Goal: Task Accomplishment & Management: Manage account settings

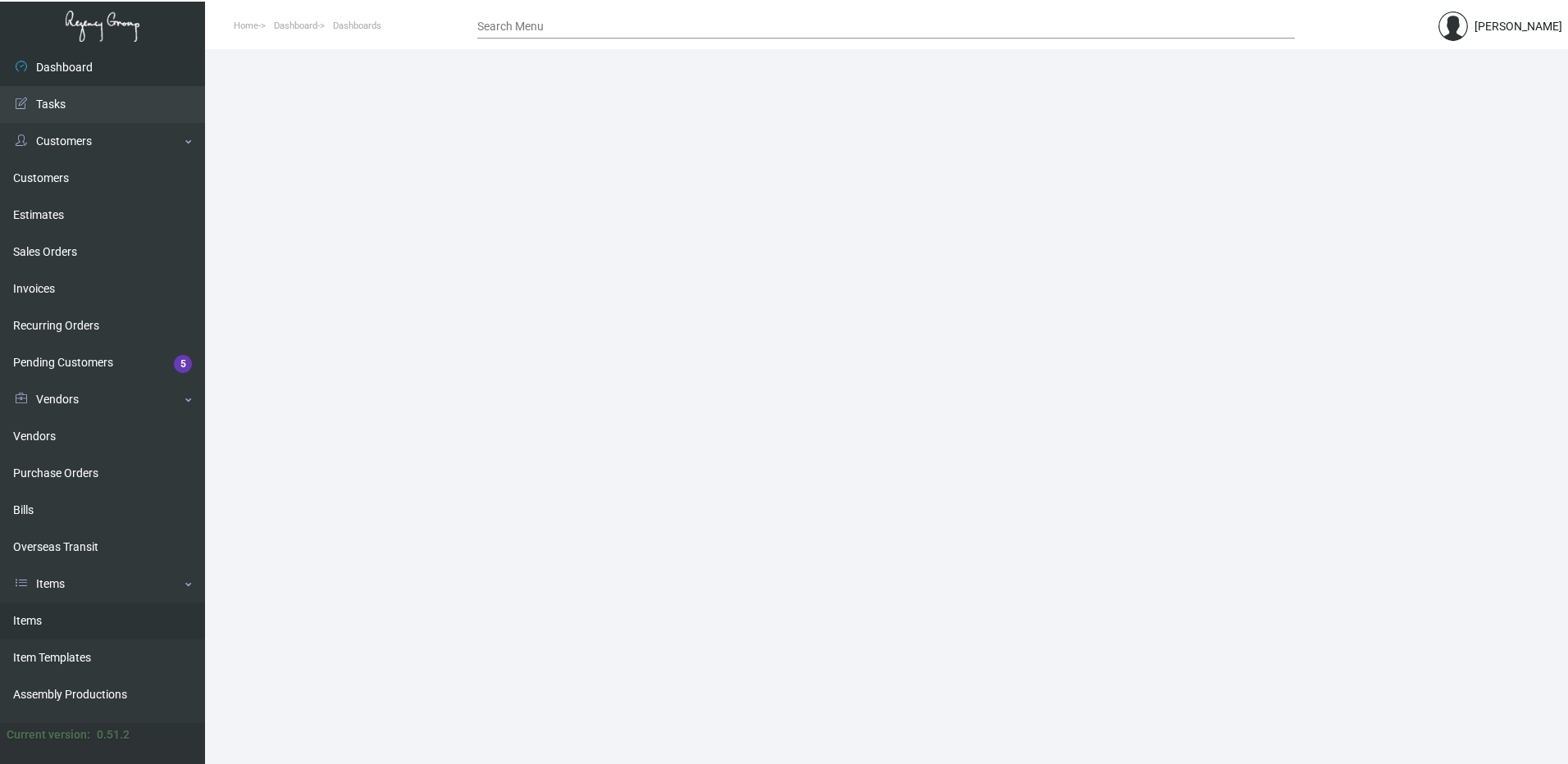
click at [97, 627] on link "Items" at bounding box center [102, 620] width 205 height 37
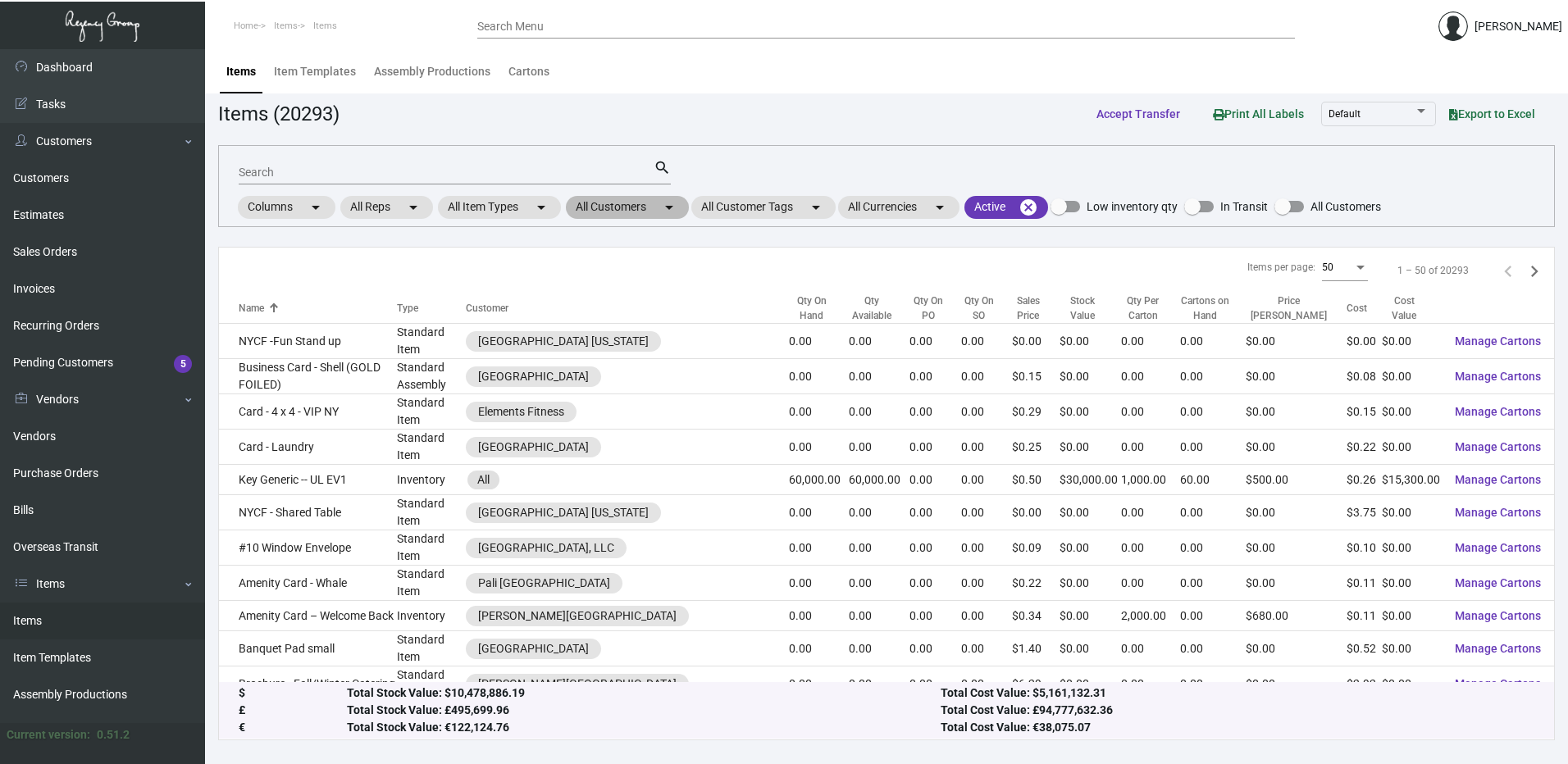
click at [669, 209] on mat-icon "arrow_drop_down" at bounding box center [669, 207] width 20 height 20
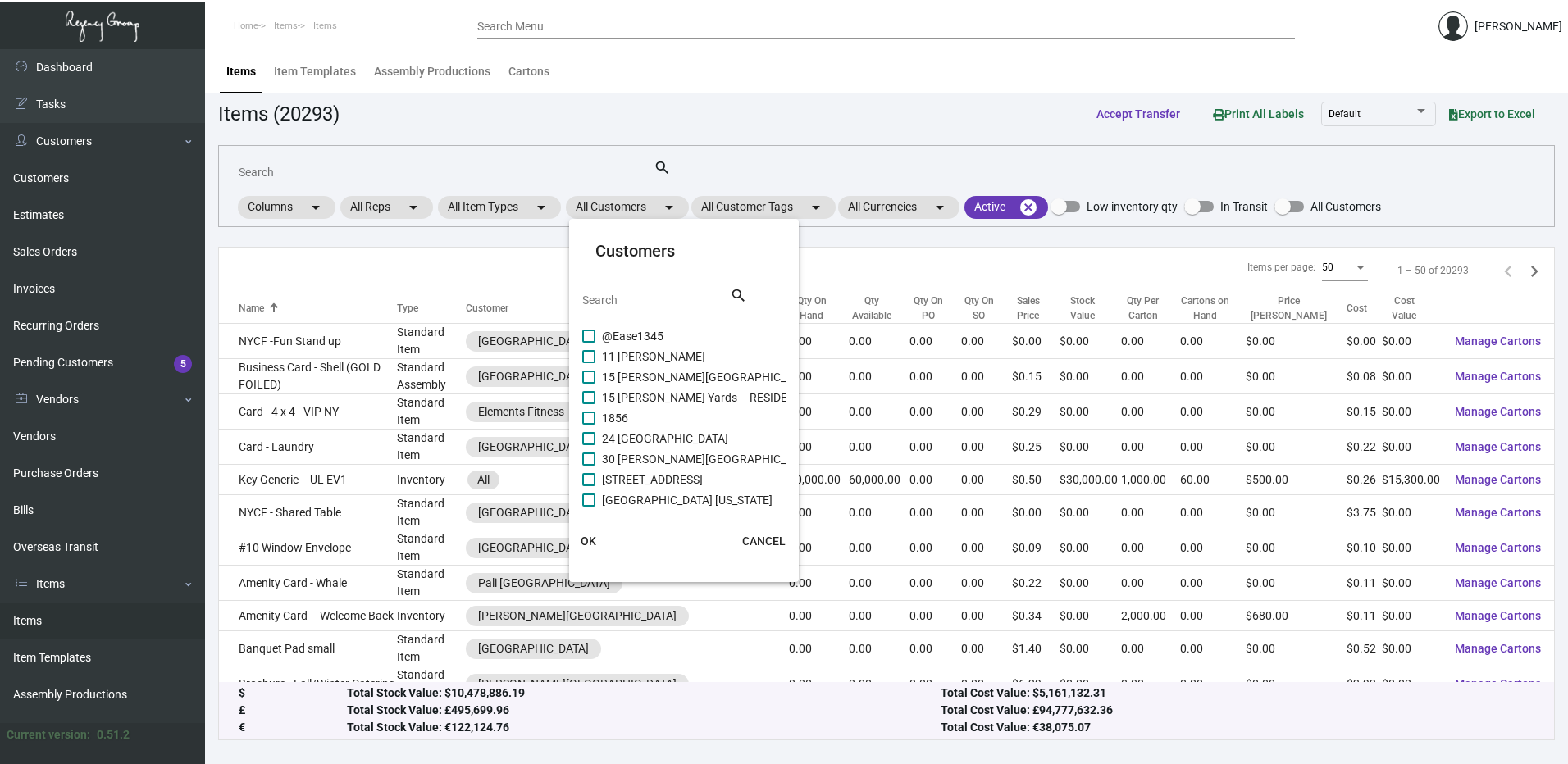
click at [647, 301] on input "Search" at bounding box center [656, 300] width 148 height 13
paste input "[GEOGRAPHIC_DATA]"
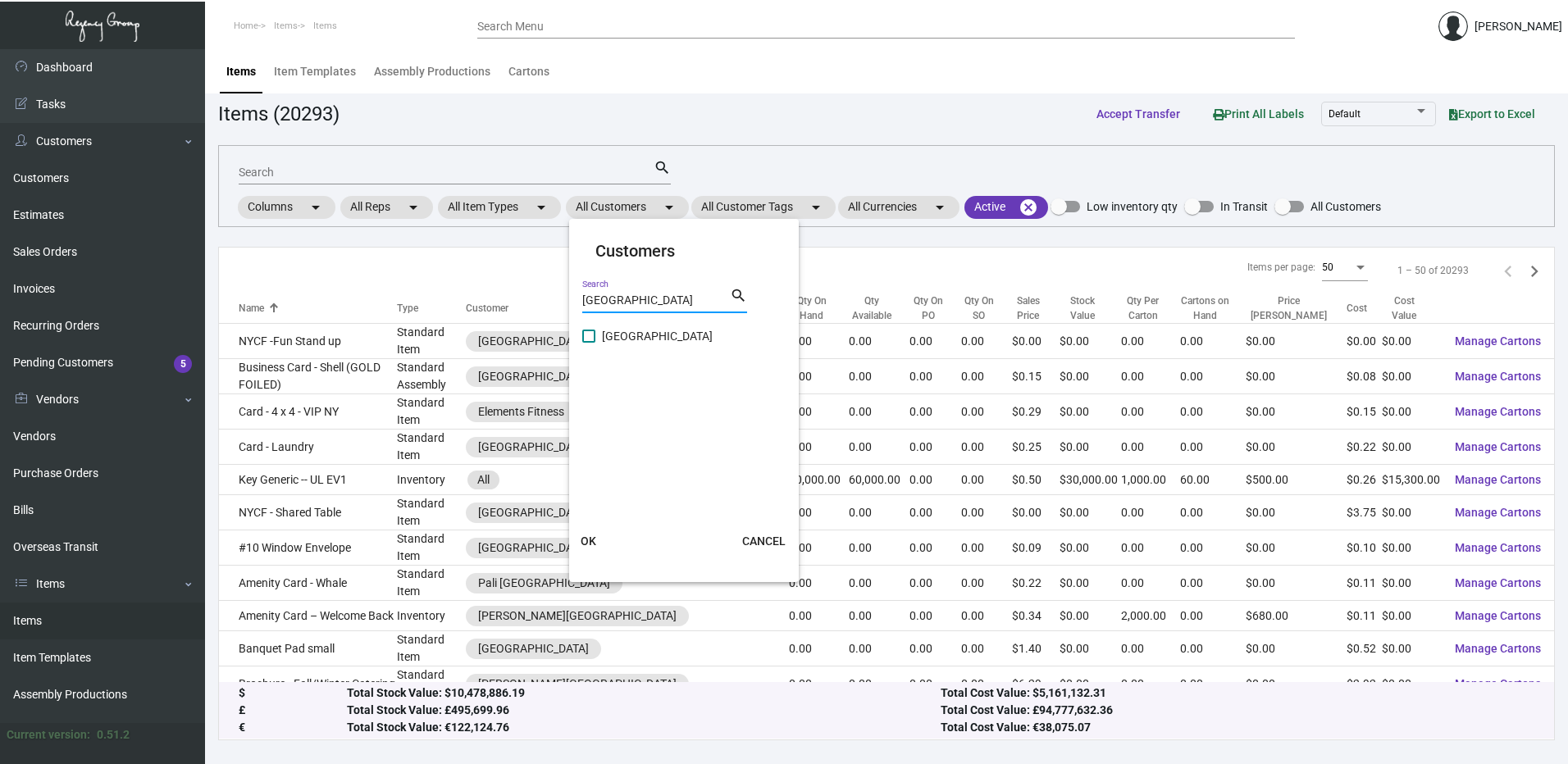
type input "[GEOGRAPHIC_DATA]"
click at [597, 335] on label "[GEOGRAPHIC_DATA]" at bounding box center [648, 336] width 131 height 20
click at [588, 343] on input "[GEOGRAPHIC_DATA]" at bounding box center [587, 343] width 1 height 1
checkbox input "true"
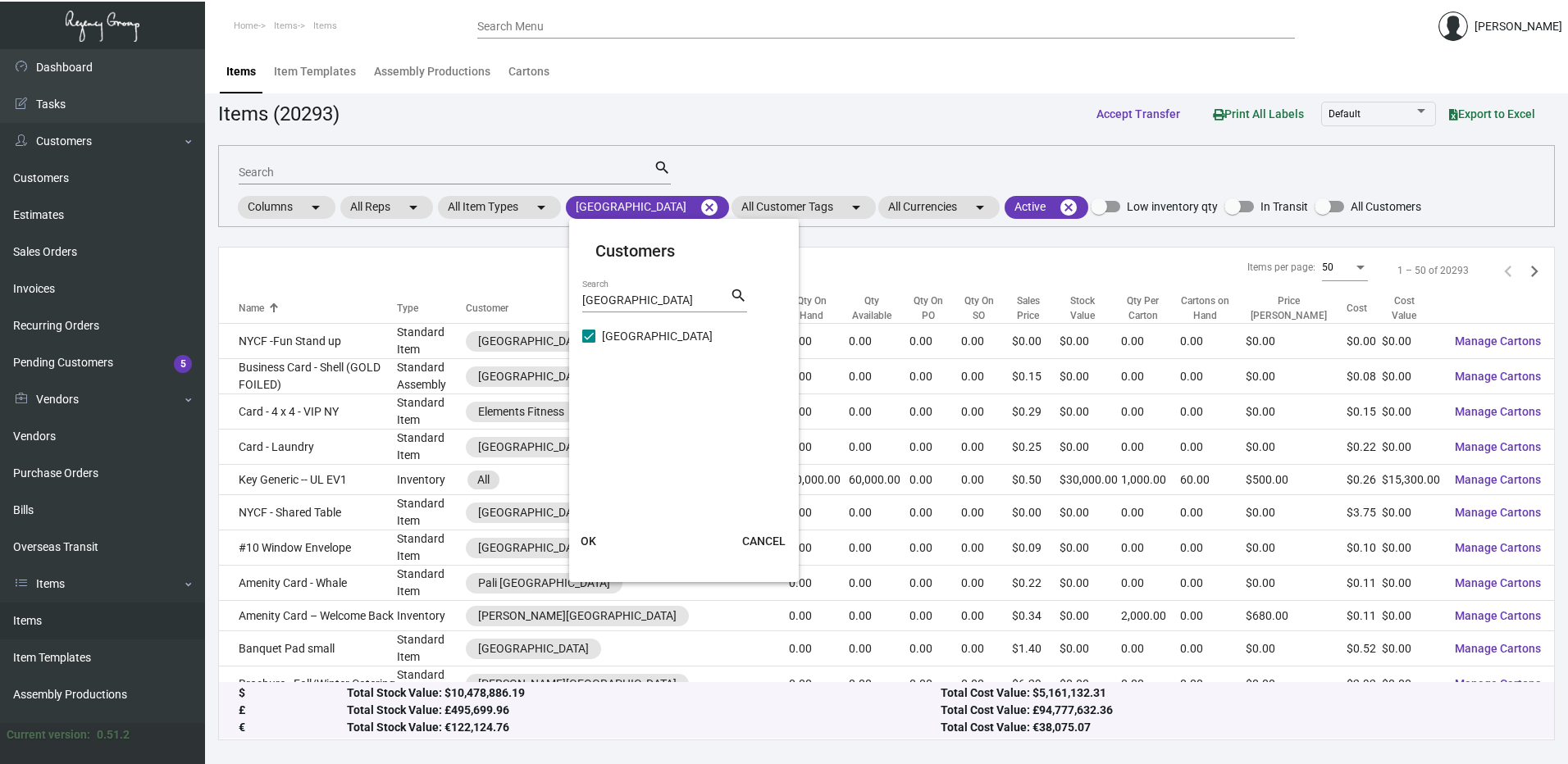
click at [582, 538] on span "OK" at bounding box center [588, 541] width 16 height 13
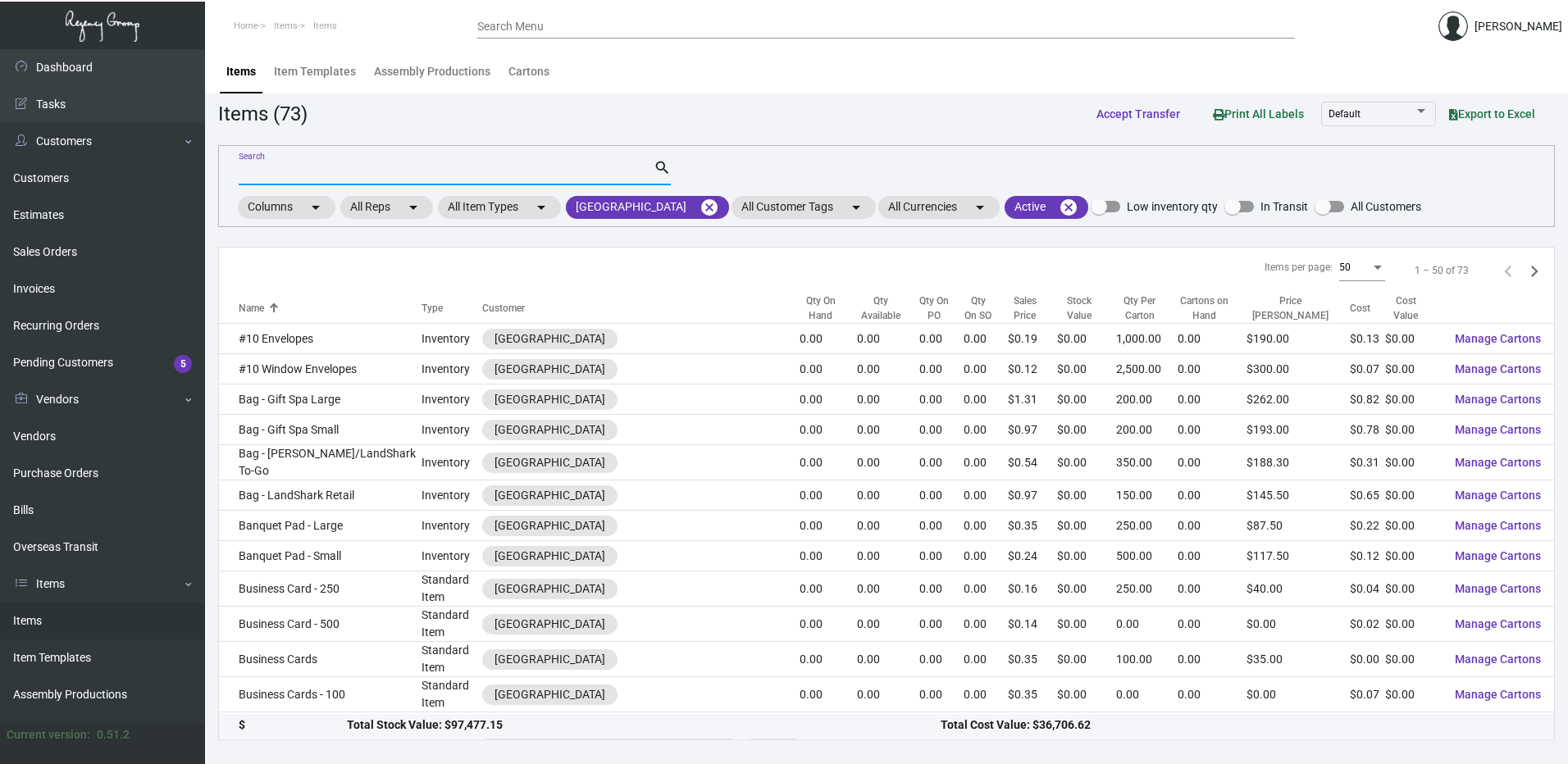
click at [355, 173] on input "Search" at bounding box center [446, 172] width 415 height 13
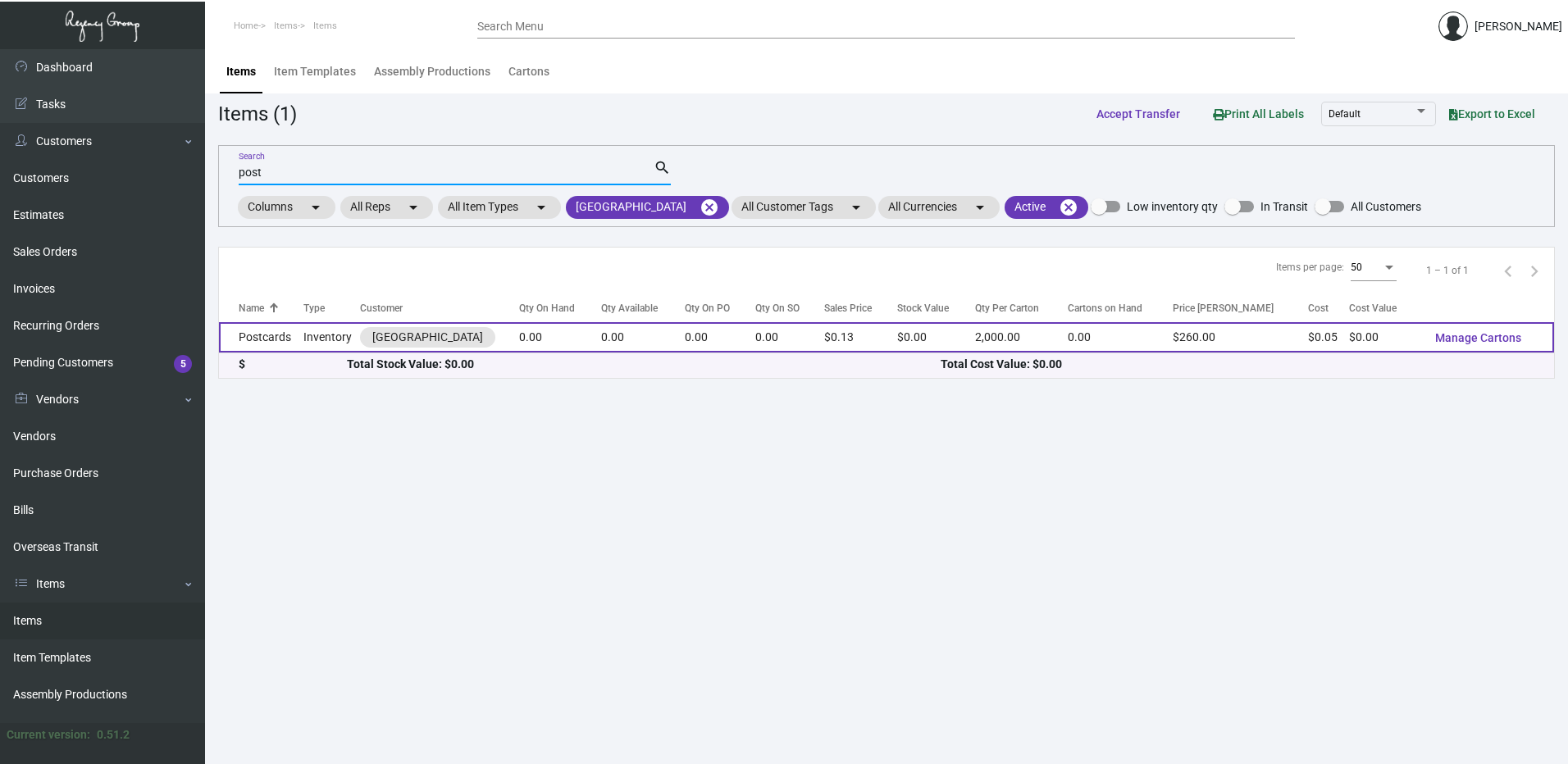
type input "post"
click at [313, 337] on td "Inventory" at bounding box center [331, 337] width 56 height 31
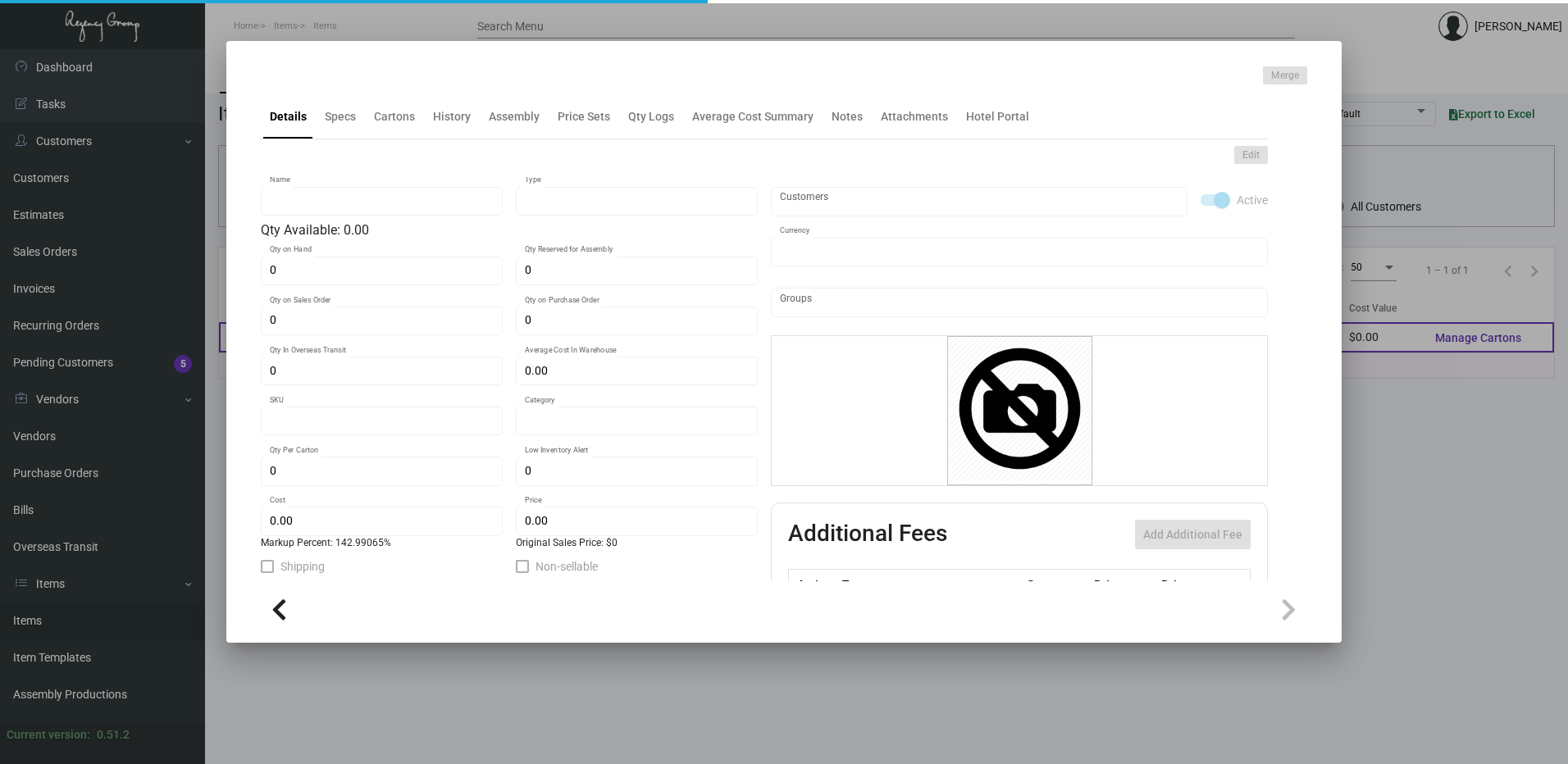
type input "Postcards"
type input "Inventory"
type input "$ 0.00"
type input "MRG-LC-Postcard-39-INV"
type input "Standard"
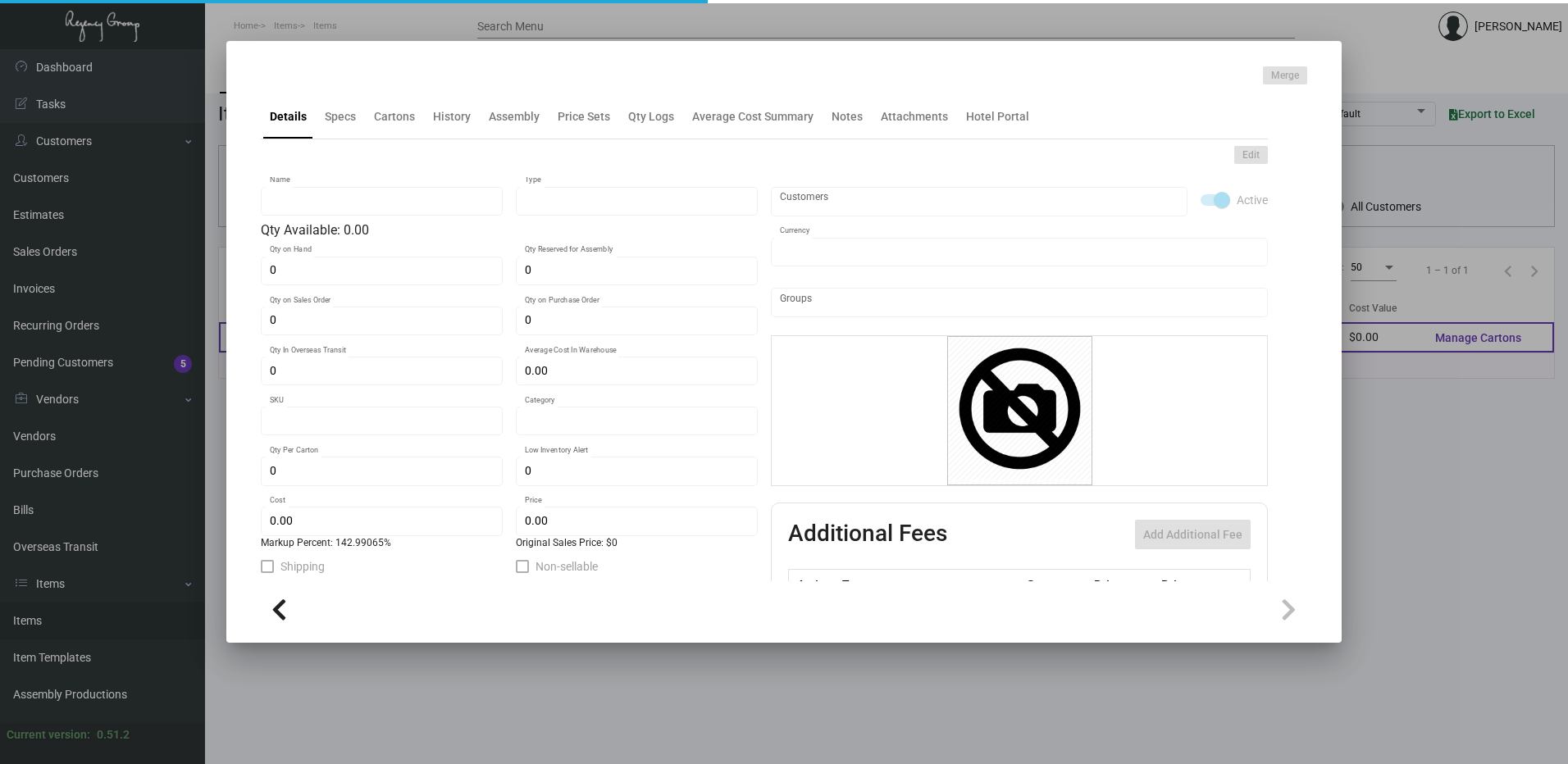
type input "2,000"
type input "1,000"
type input "$ 0.0535"
type input "$ 0.13"
checkbox input "true"
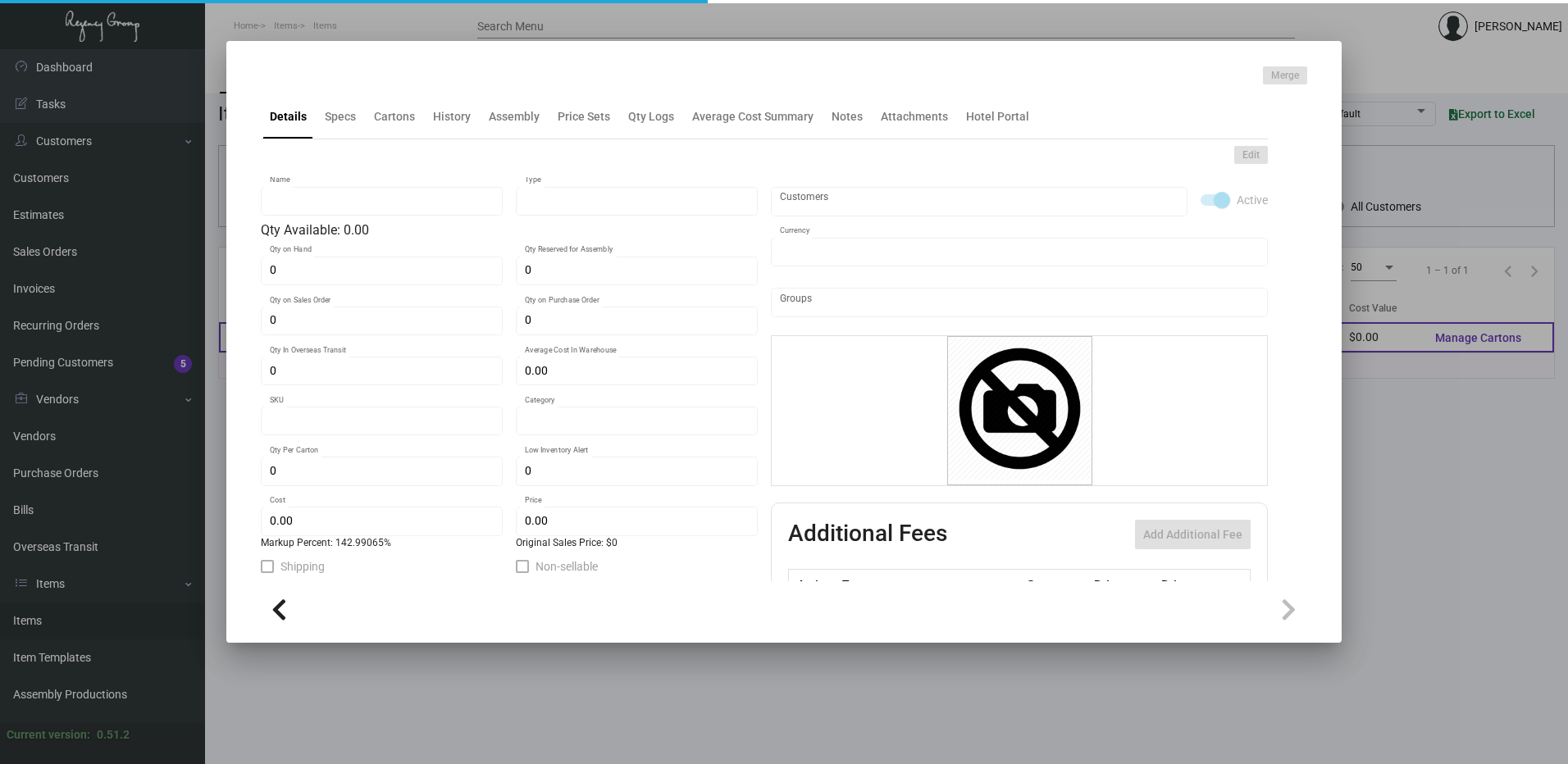
checkbox input "true"
type input "United States Dollar $"
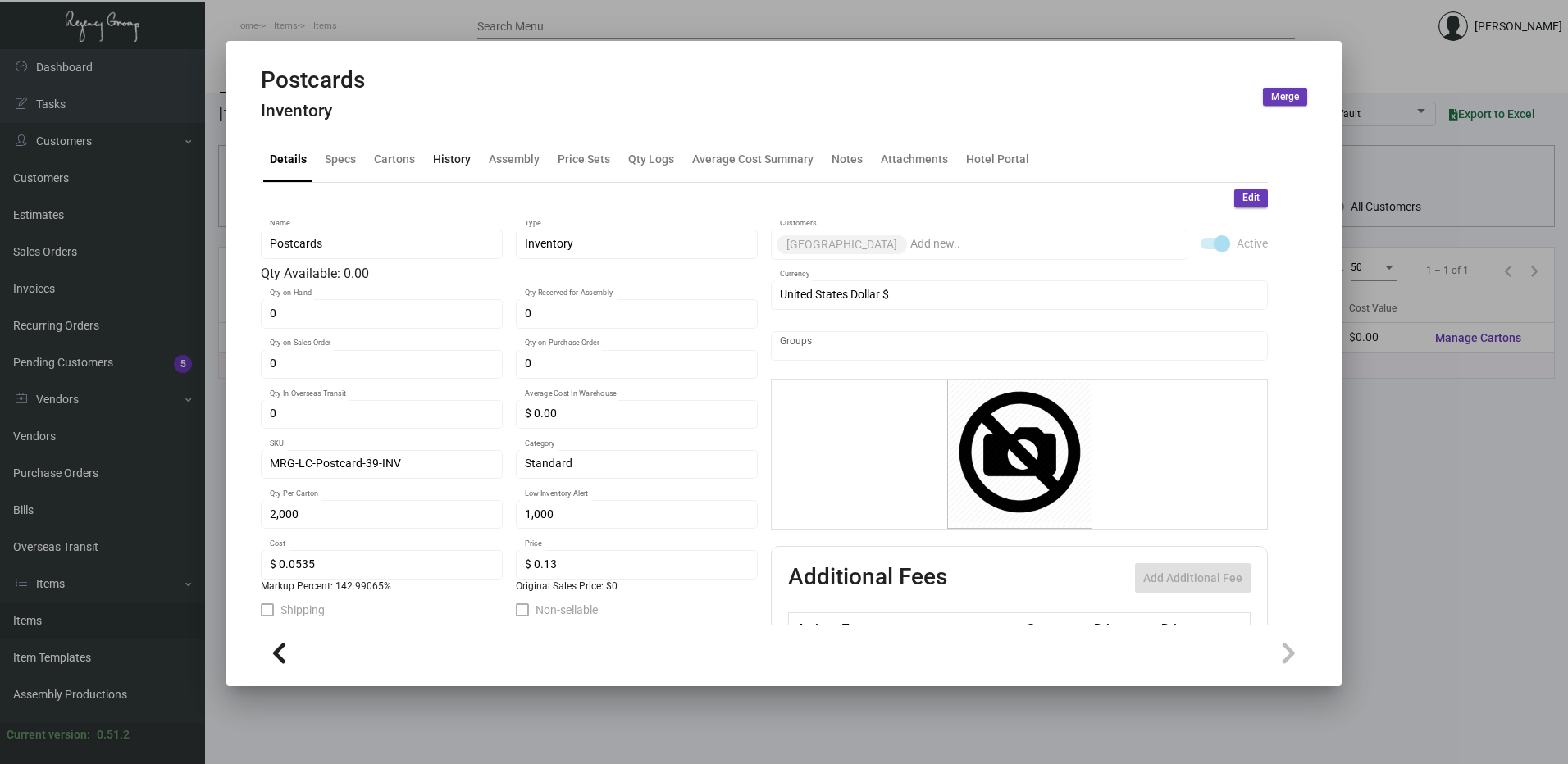
click at [452, 156] on div "History" at bounding box center [452, 159] width 38 height 17
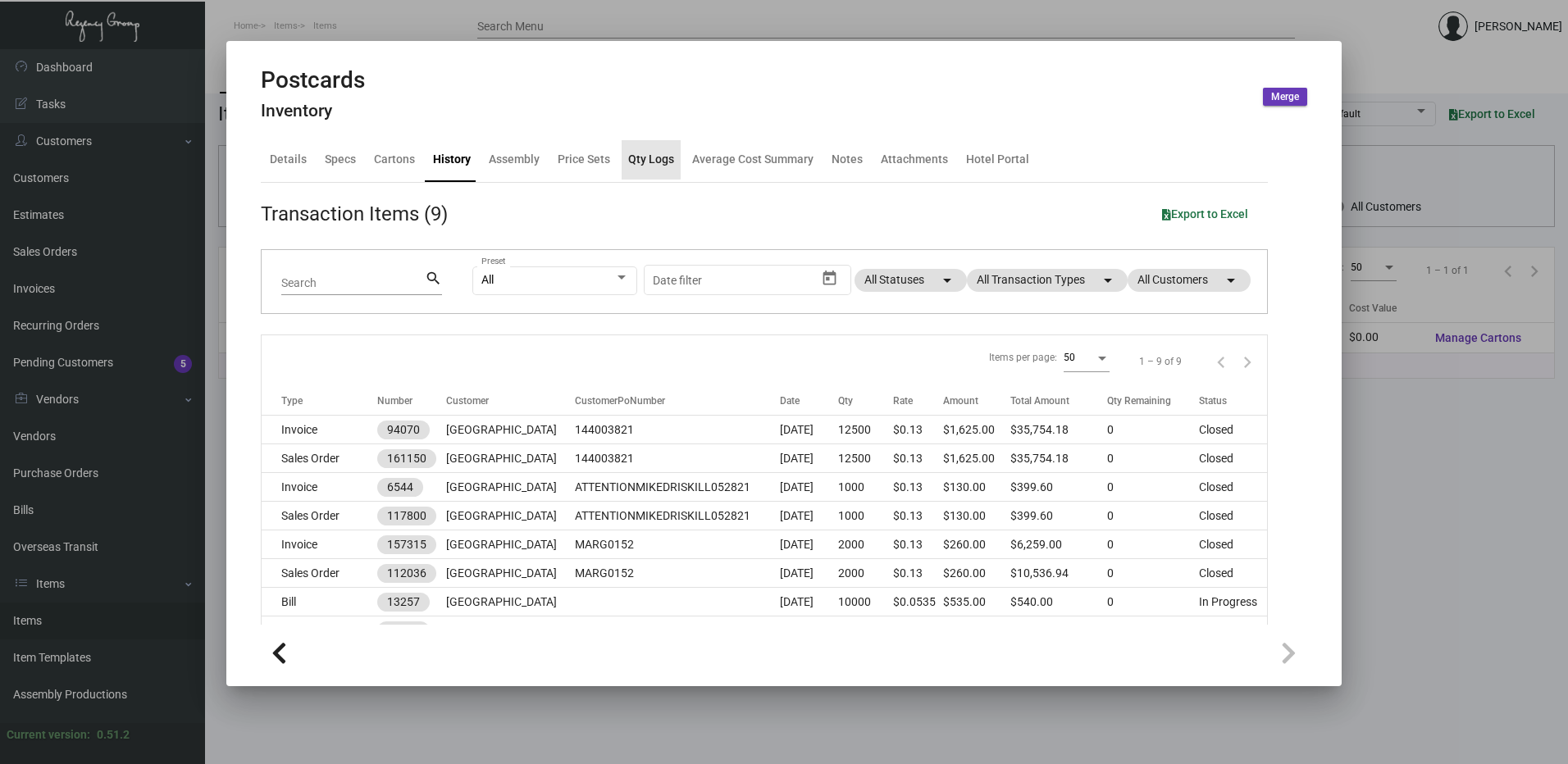
click at [635, 158] on div "Qty Logs" at bounding box center [651, 159] width 46 height 17
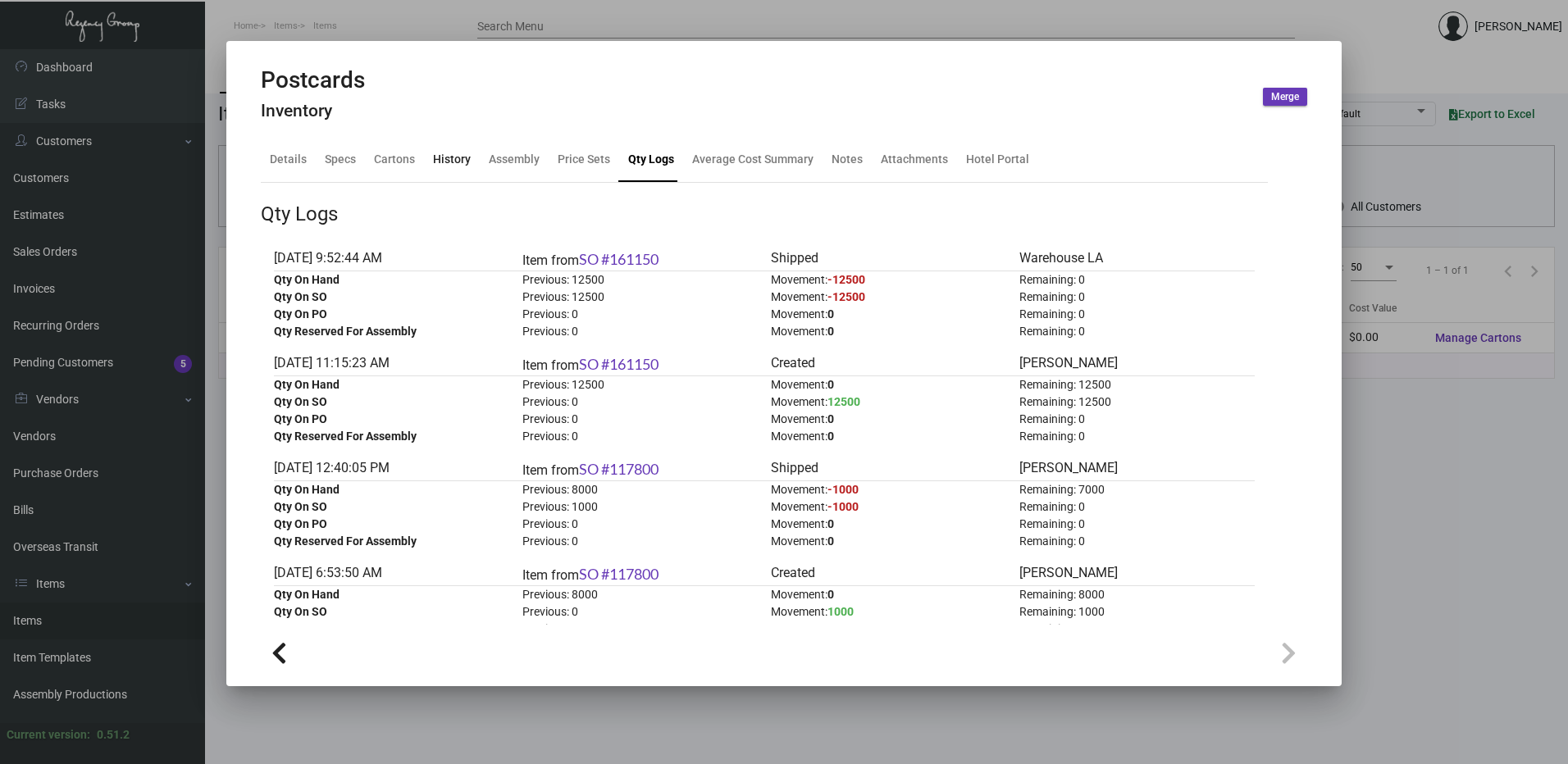
click at [445, 160] on div "History" at bounding box center [452, 159] width 38 height 17
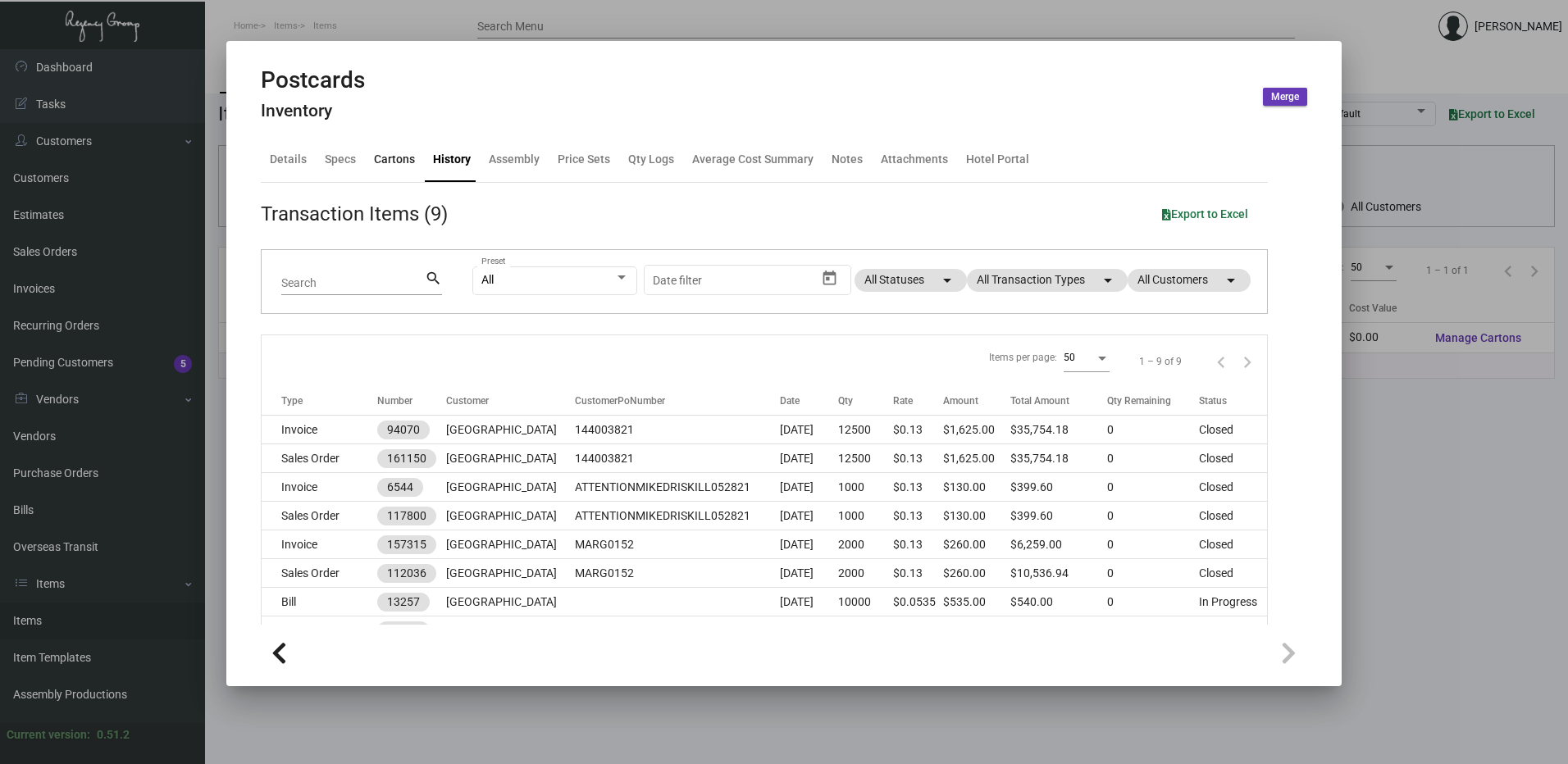
click at [399, 160] on div "Cartons" at bounding box center [393, 159] width 41 height 17
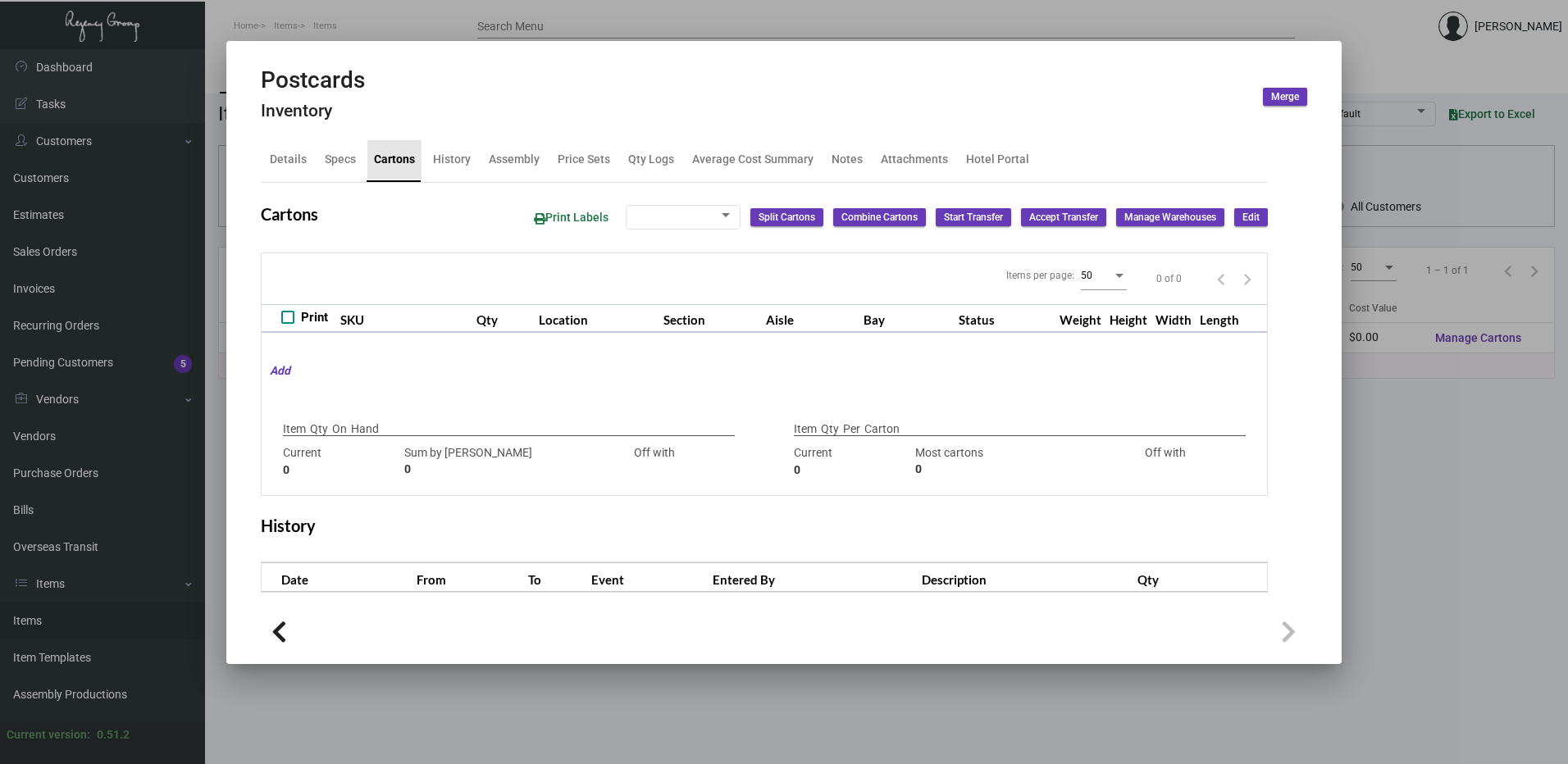
type input "0"
type input "2,000"
type input "2500"
type input "-500"
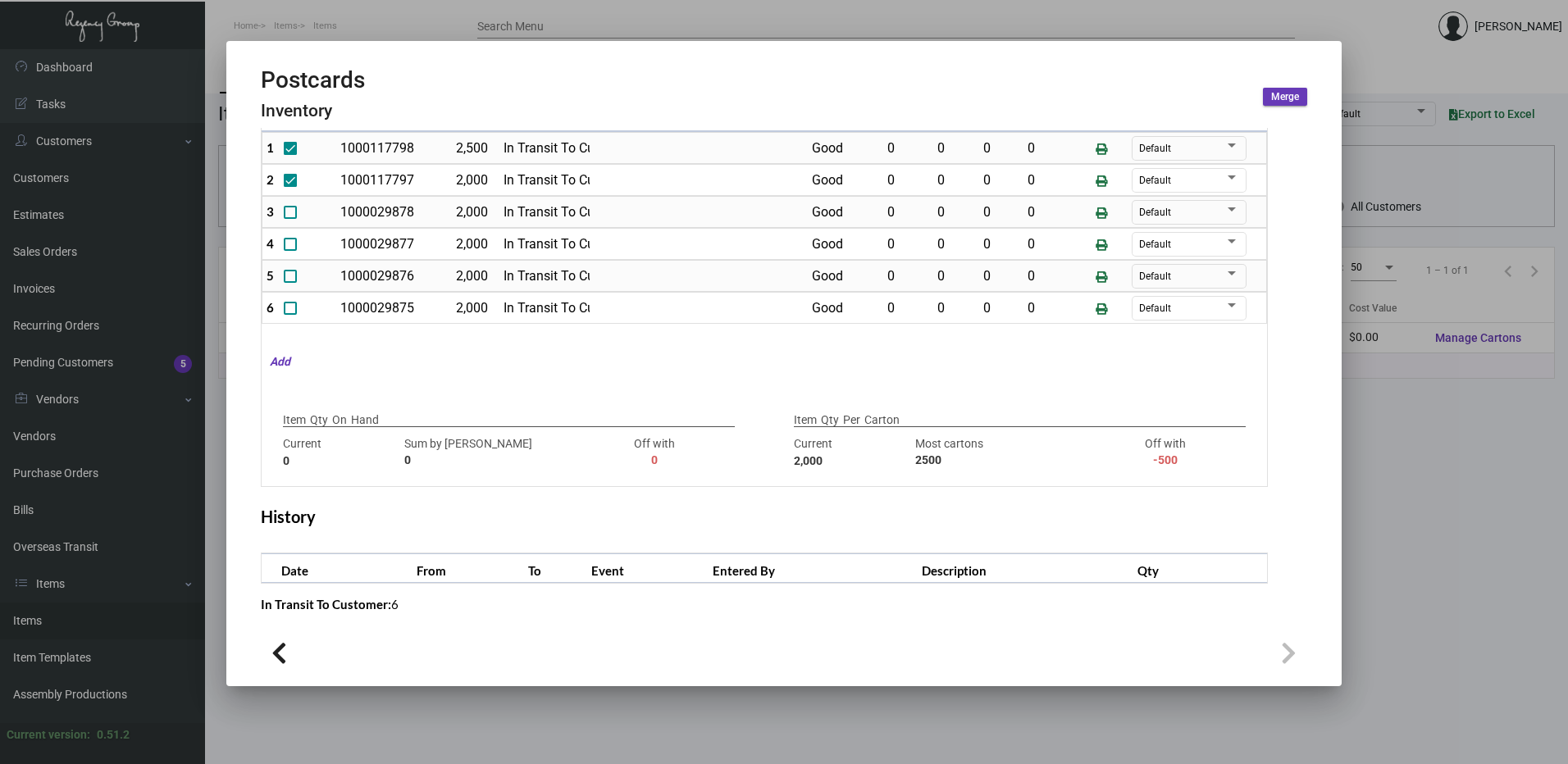
scroll to position [213, 0]
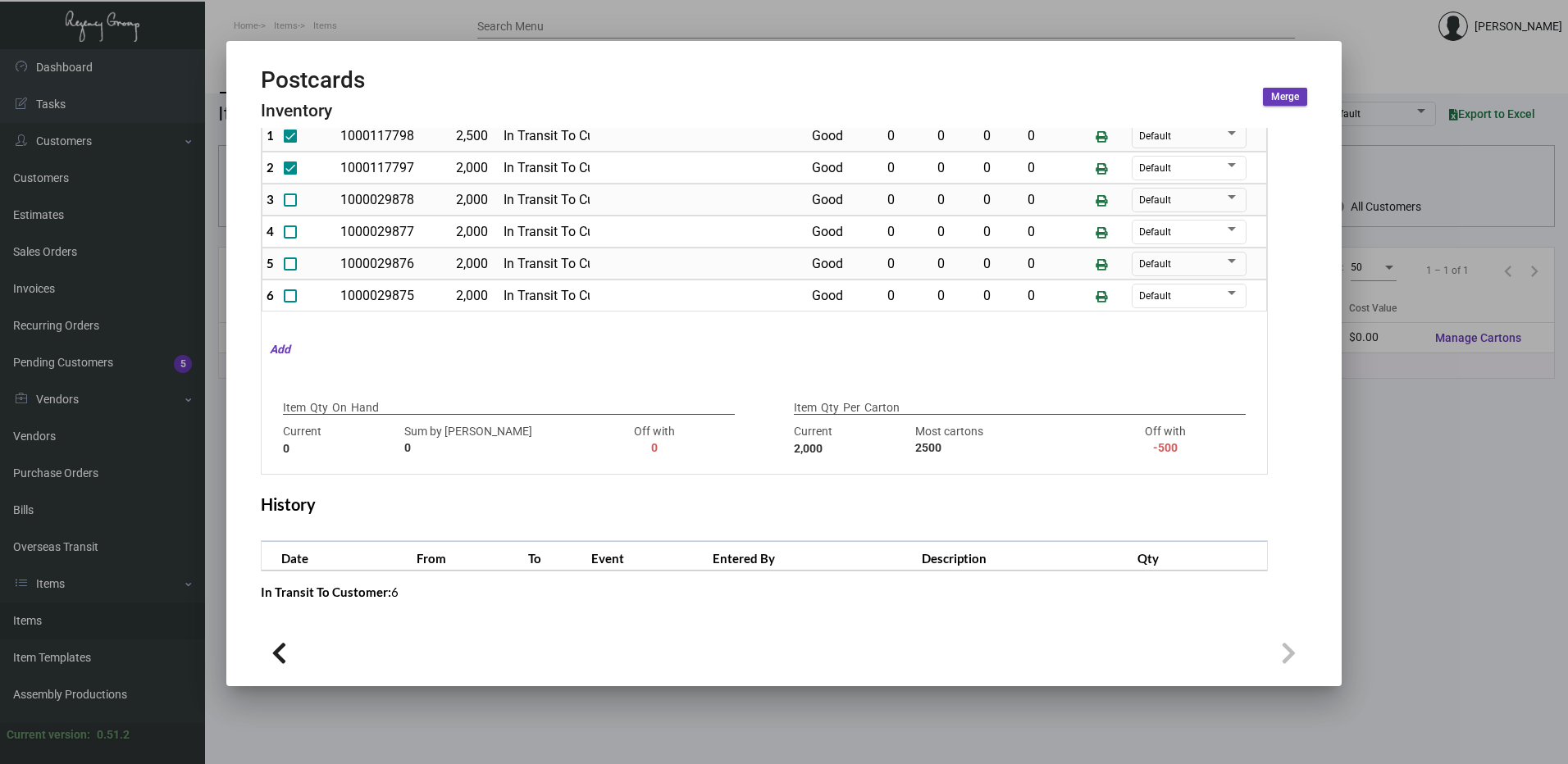
click at [511, 8] on div at bounding box center [784, 382] width 1568 height 764
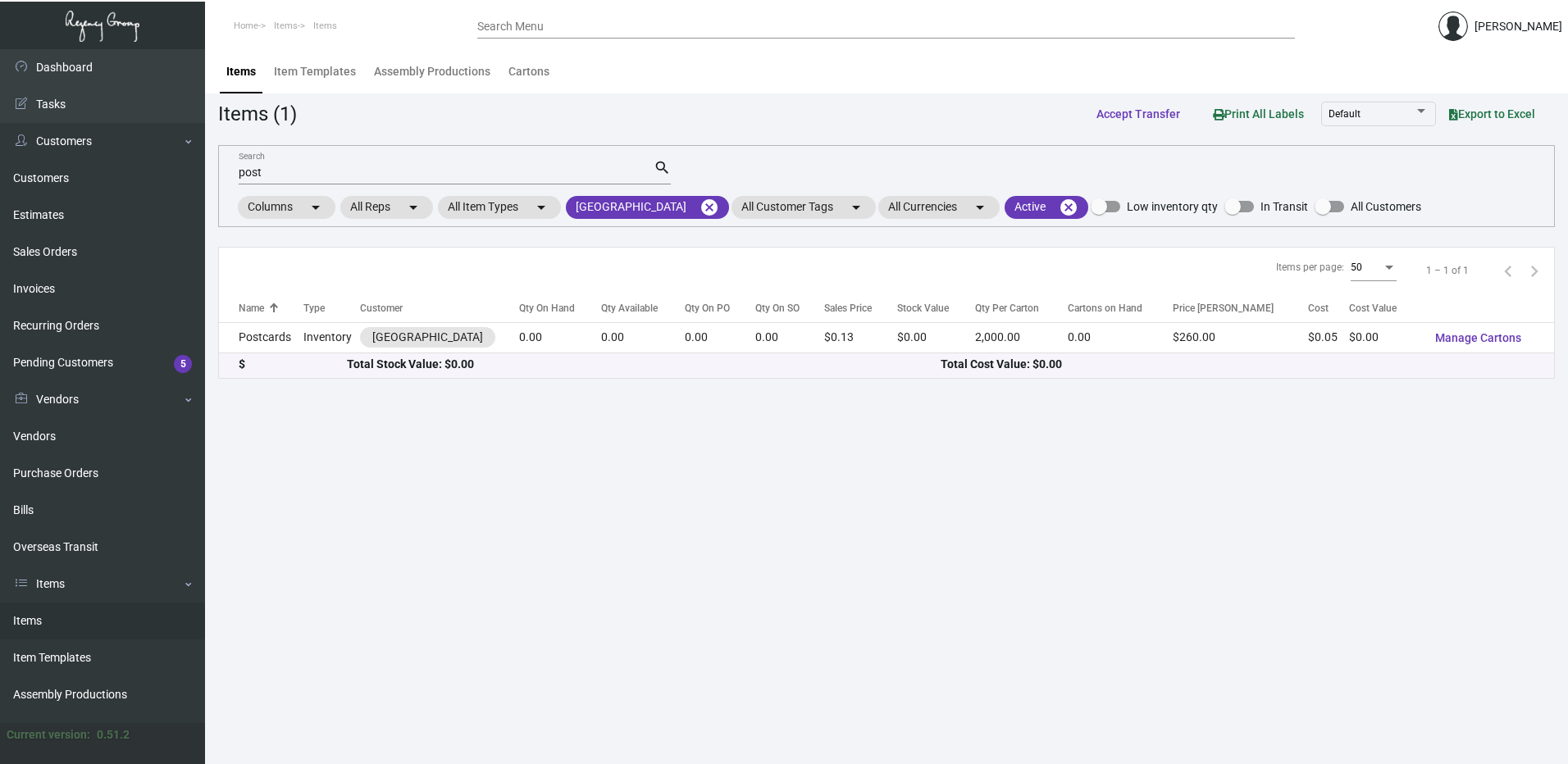
click at [261, 173] on input "post" at bounding box center [446, 172] width 415 height 13
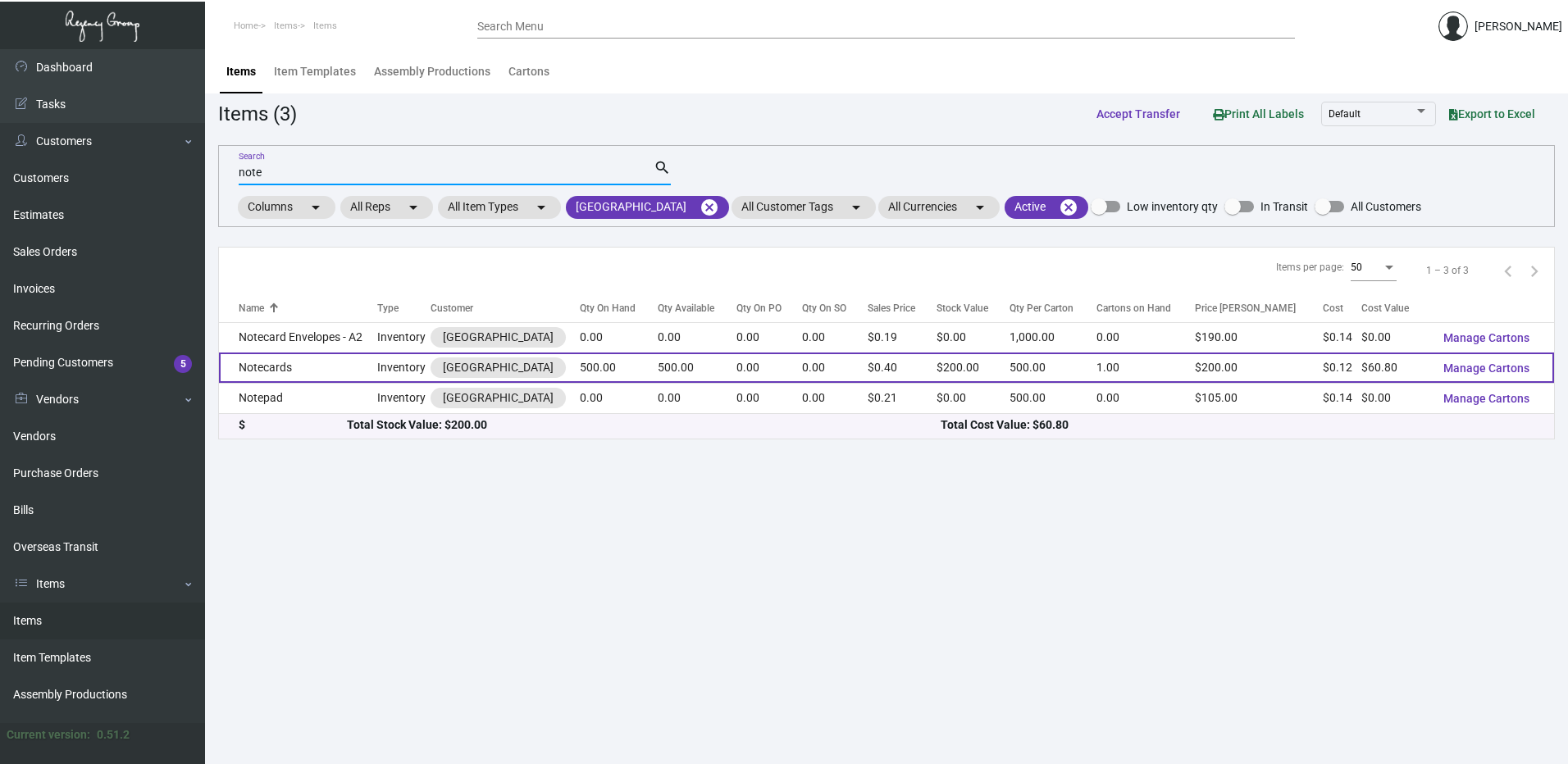
type input "note"
click at [320, 368] on td "Notecards" at bounding box center [298, 368] width 158 height 31
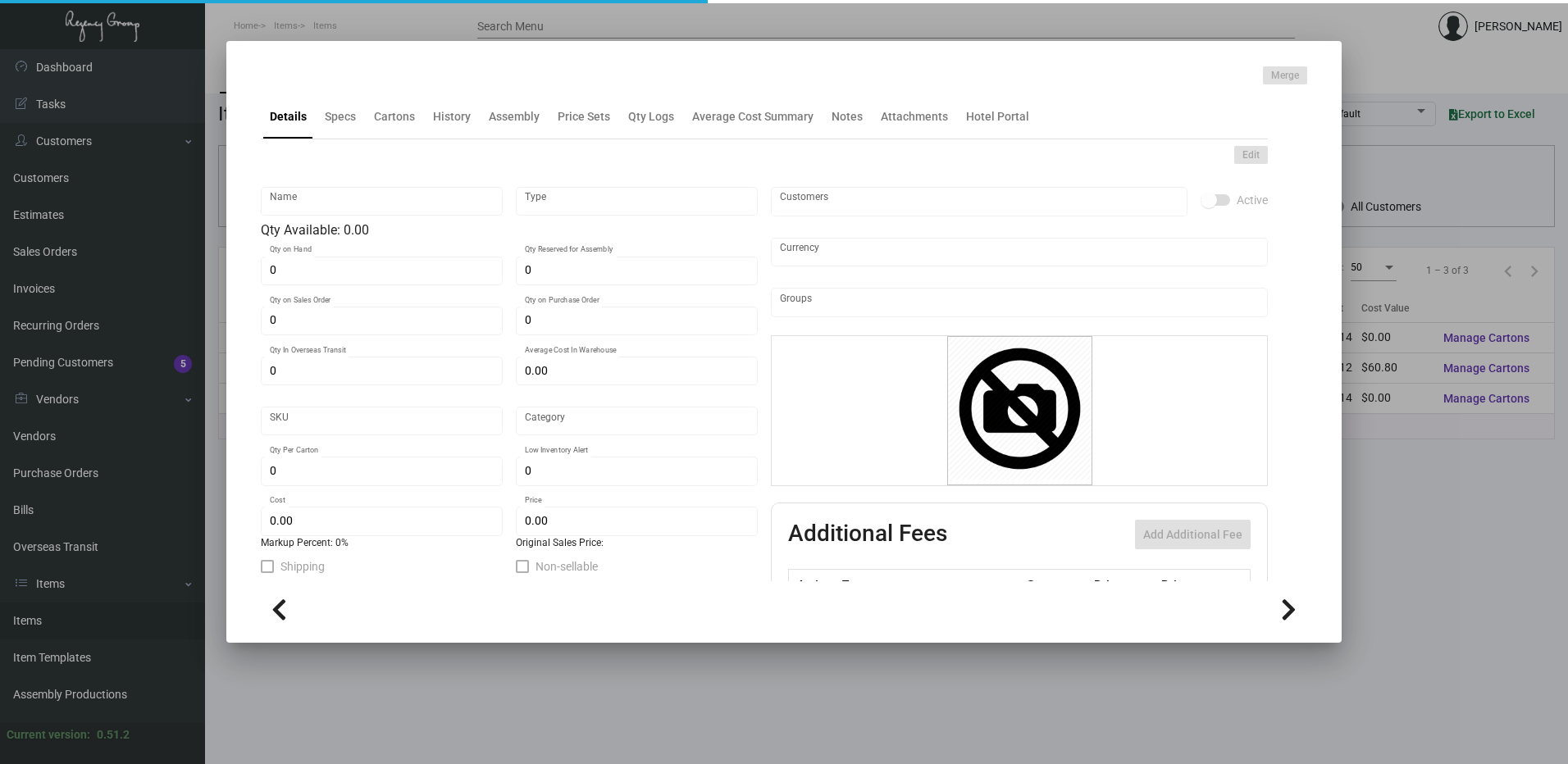
type input "Notecards"
type input "Inventory"
type input "500"
type input "$ 0.00"
type input "MRG-LC-Notecard-21-INV"
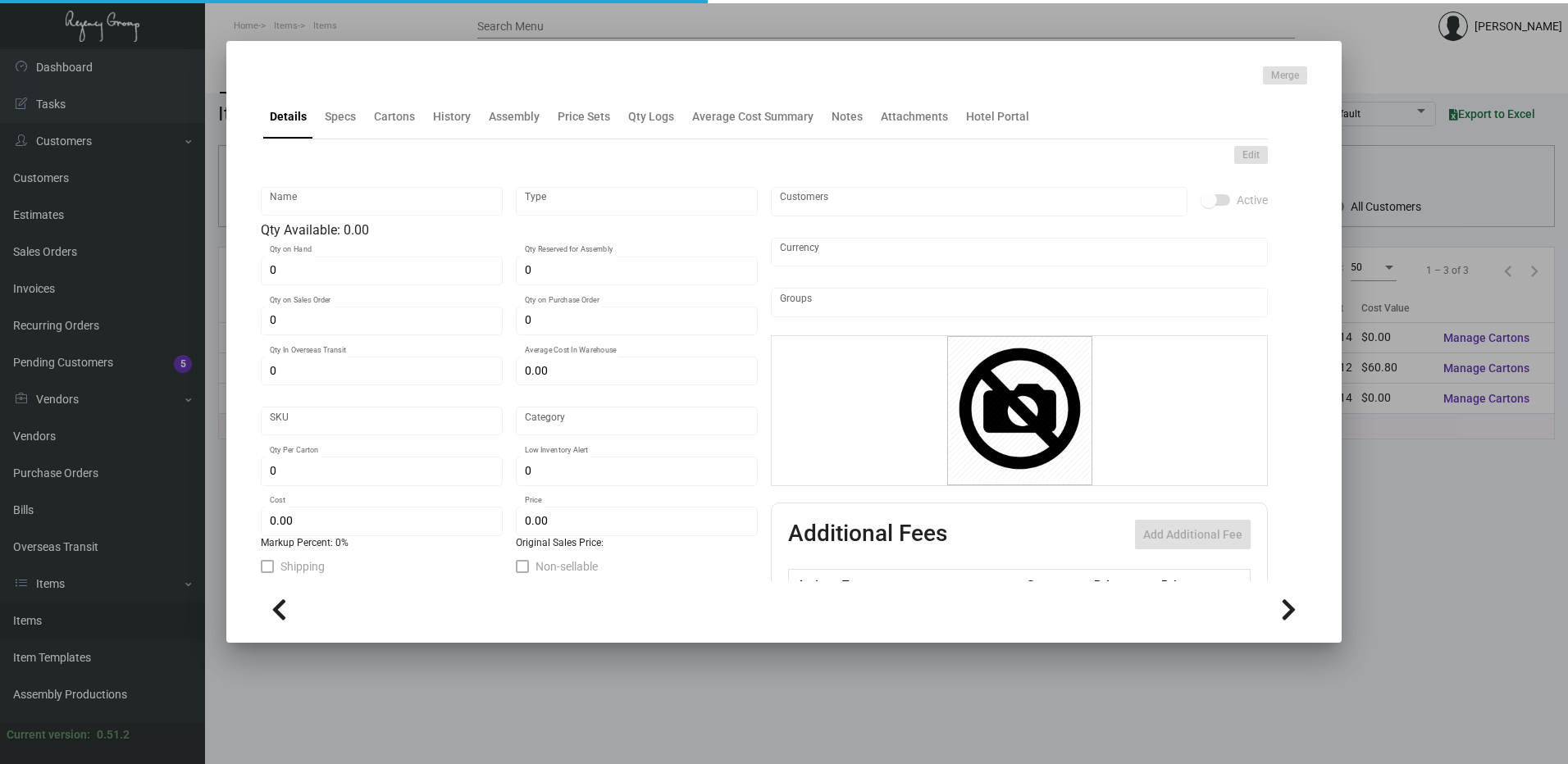
type input "Standard"
type input "500"
type input "$ 0.1216"
type input "$ 0.40"
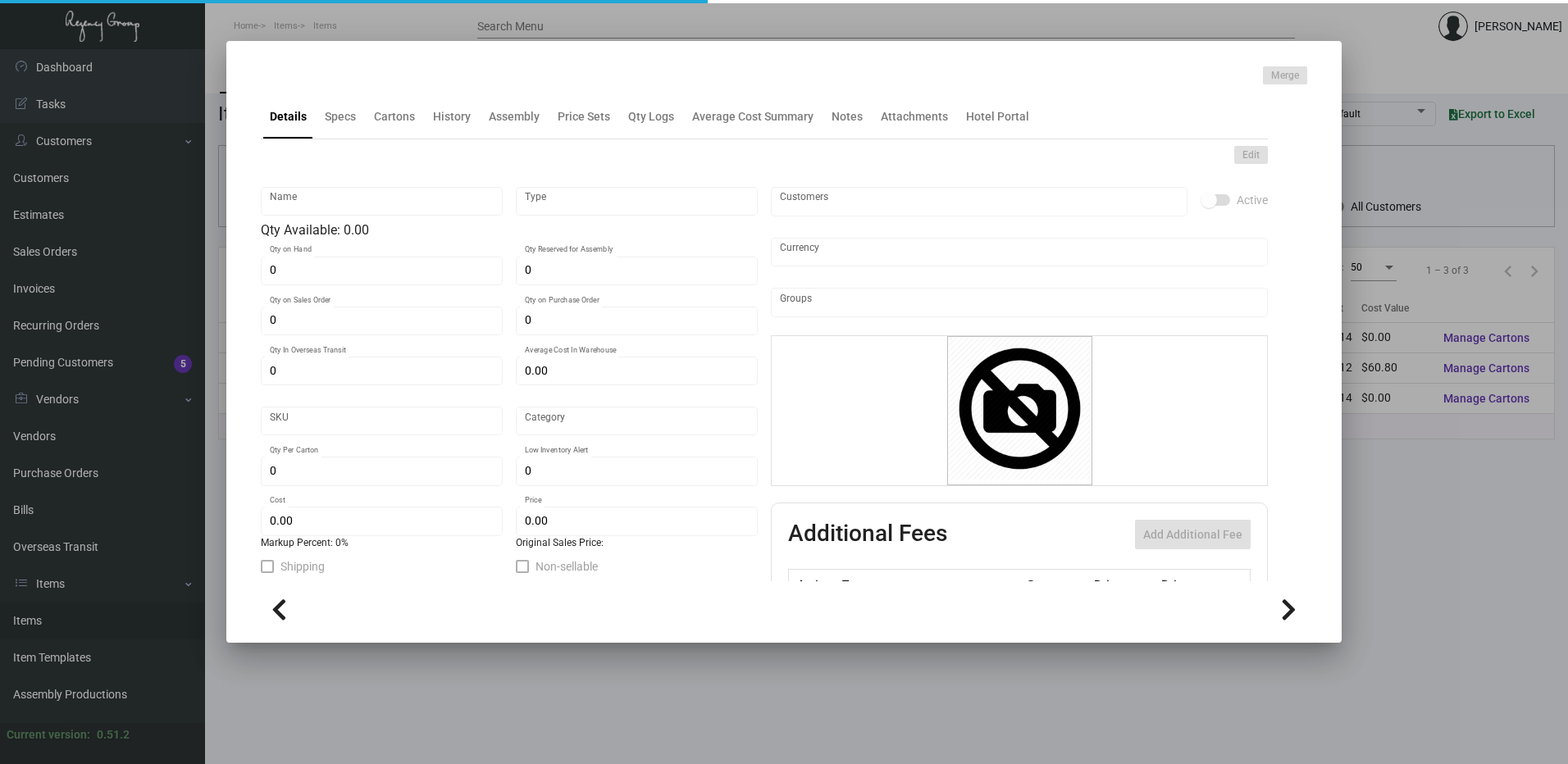
checkbox input "true"
type input "United States Dollar $"
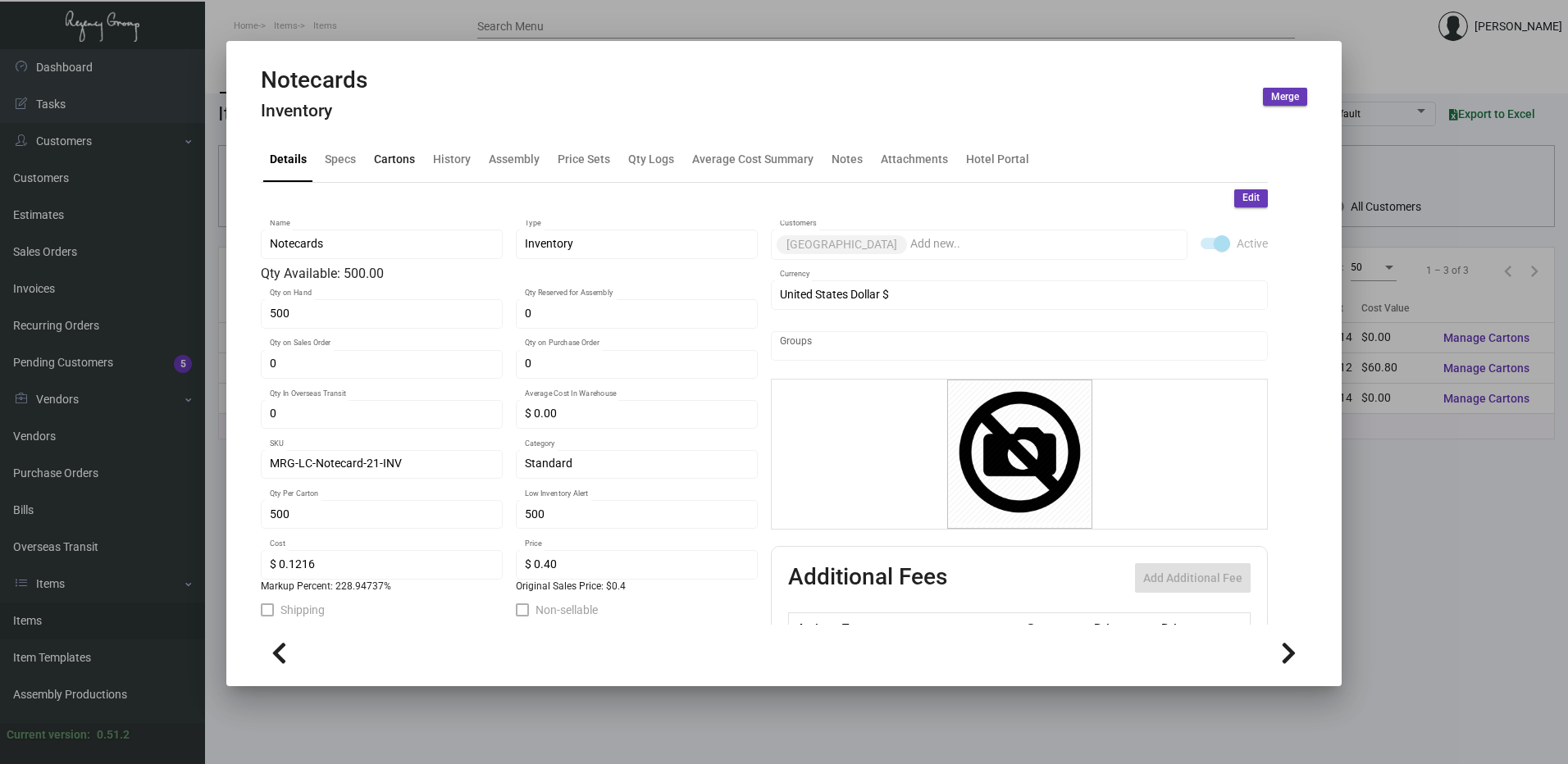
click at [398, 163] on div "Cartons" at bounding box center [393, 159] width 41 height 17
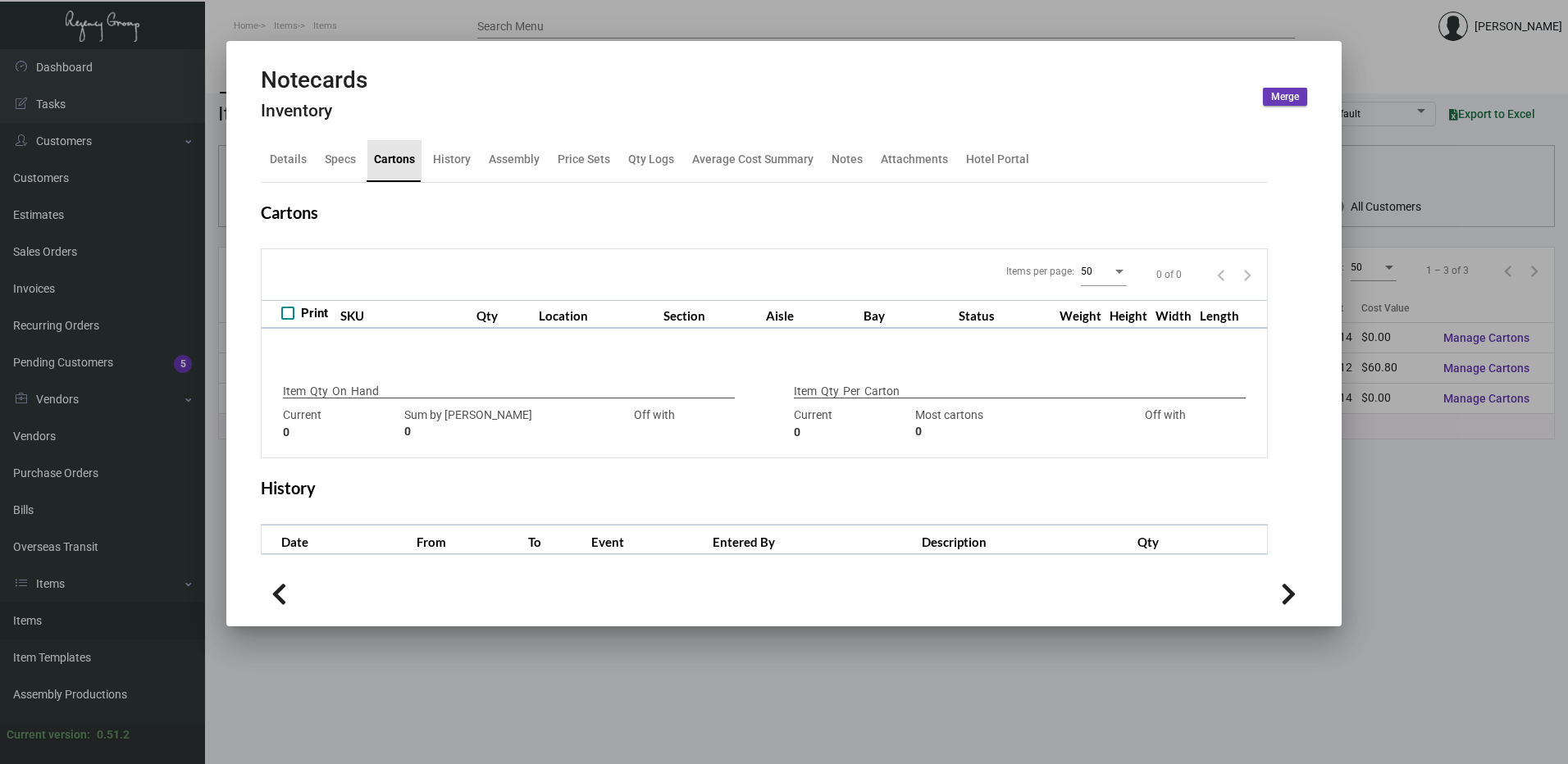
type input "500"
type input "0"
type input "500"
type input "2500"
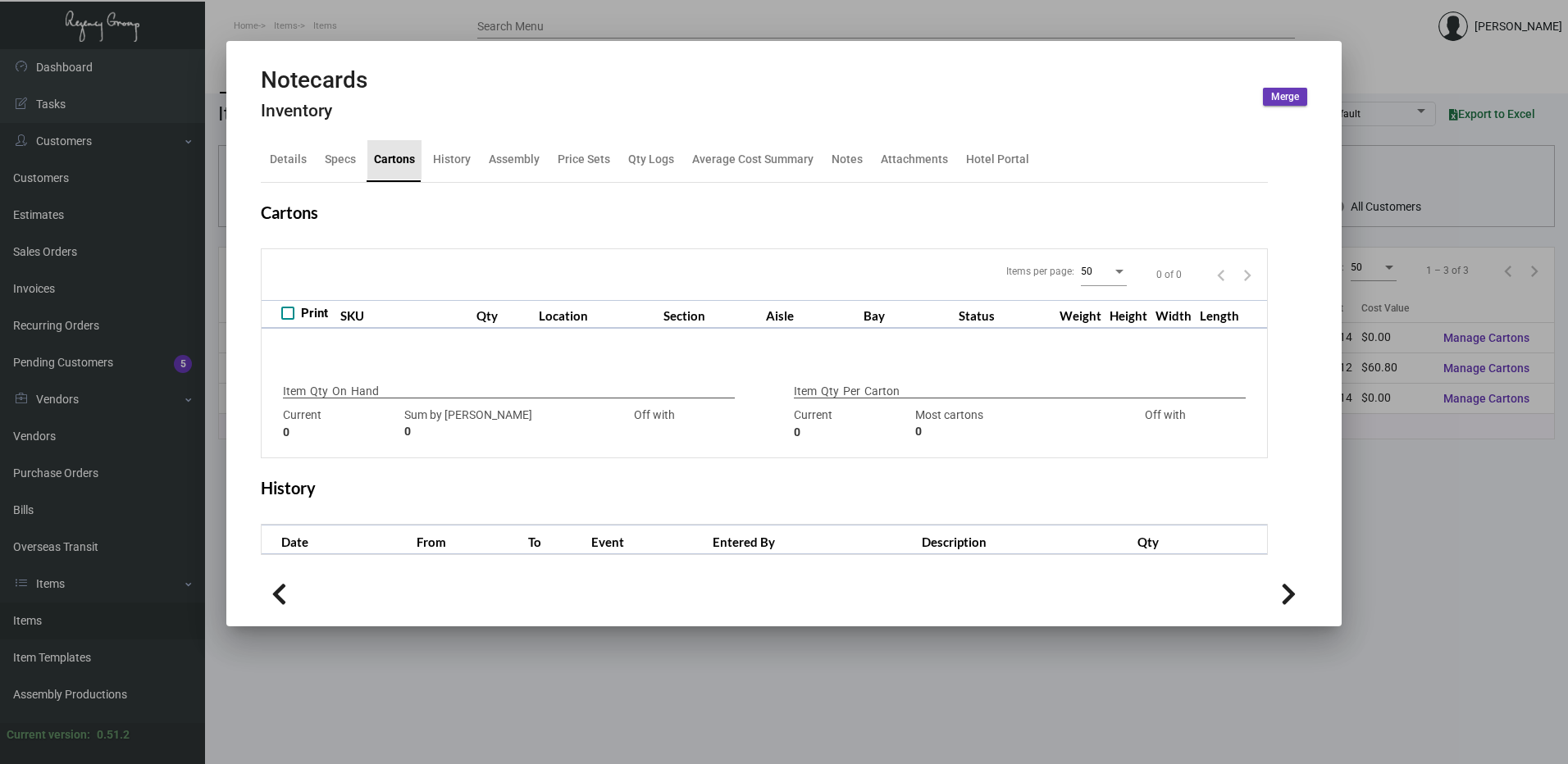
type input "-2000"
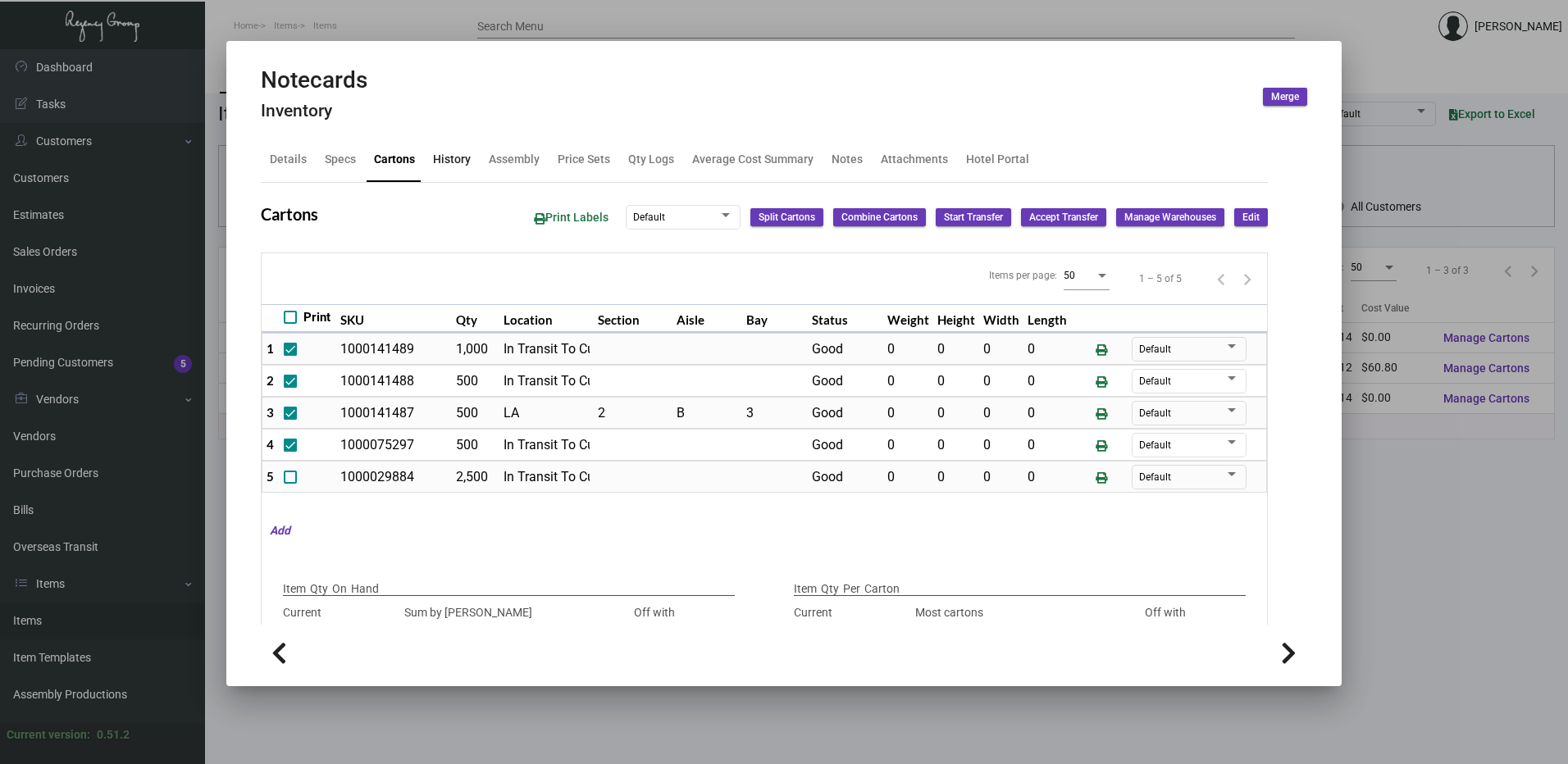
click at [455, 155] on div "History" at bounding box center [452, 159] width 38 height 17
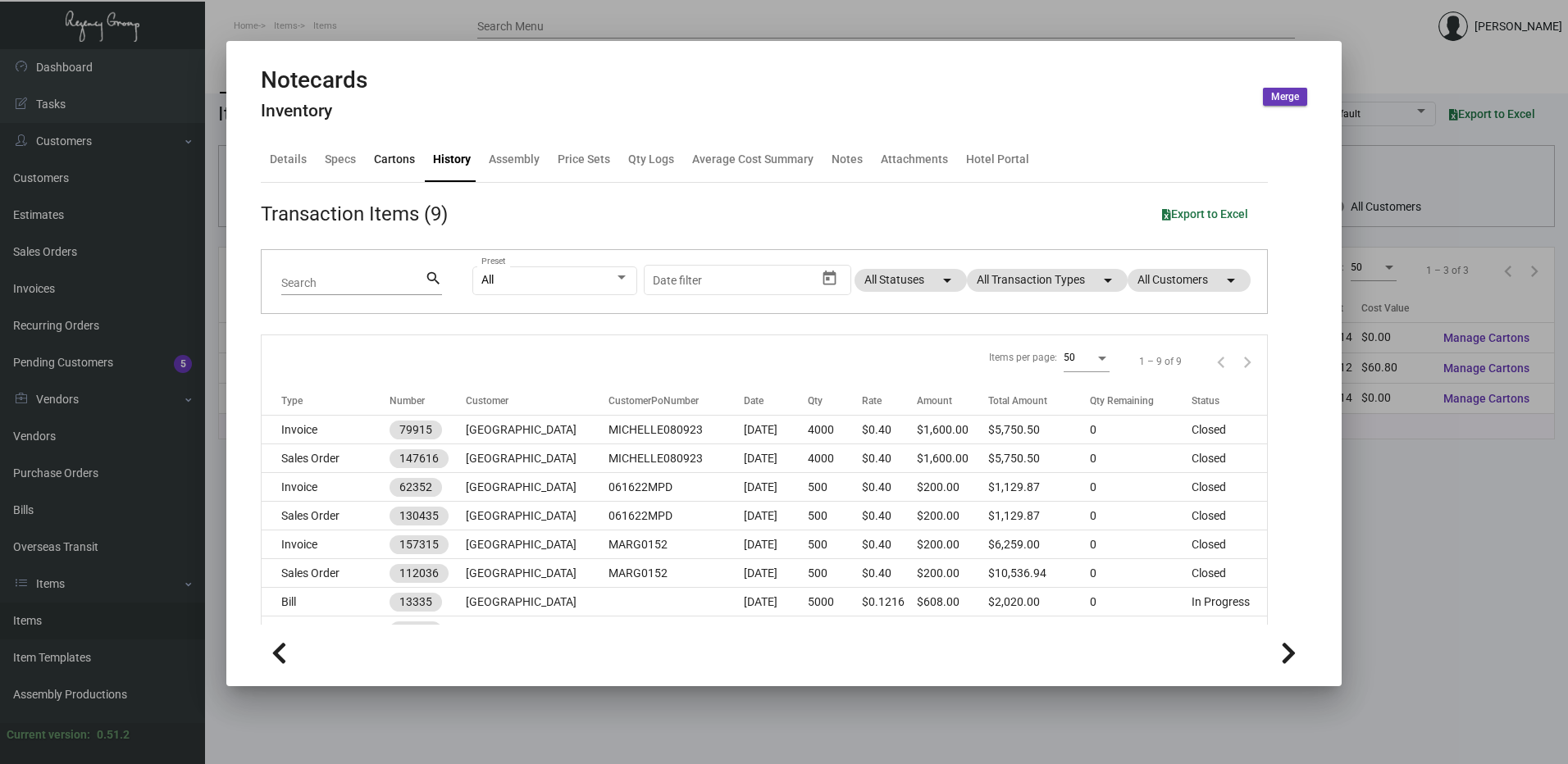
click at [388, 156] on div "Cartons" at bounding box center [393, 159] width 41 height 17
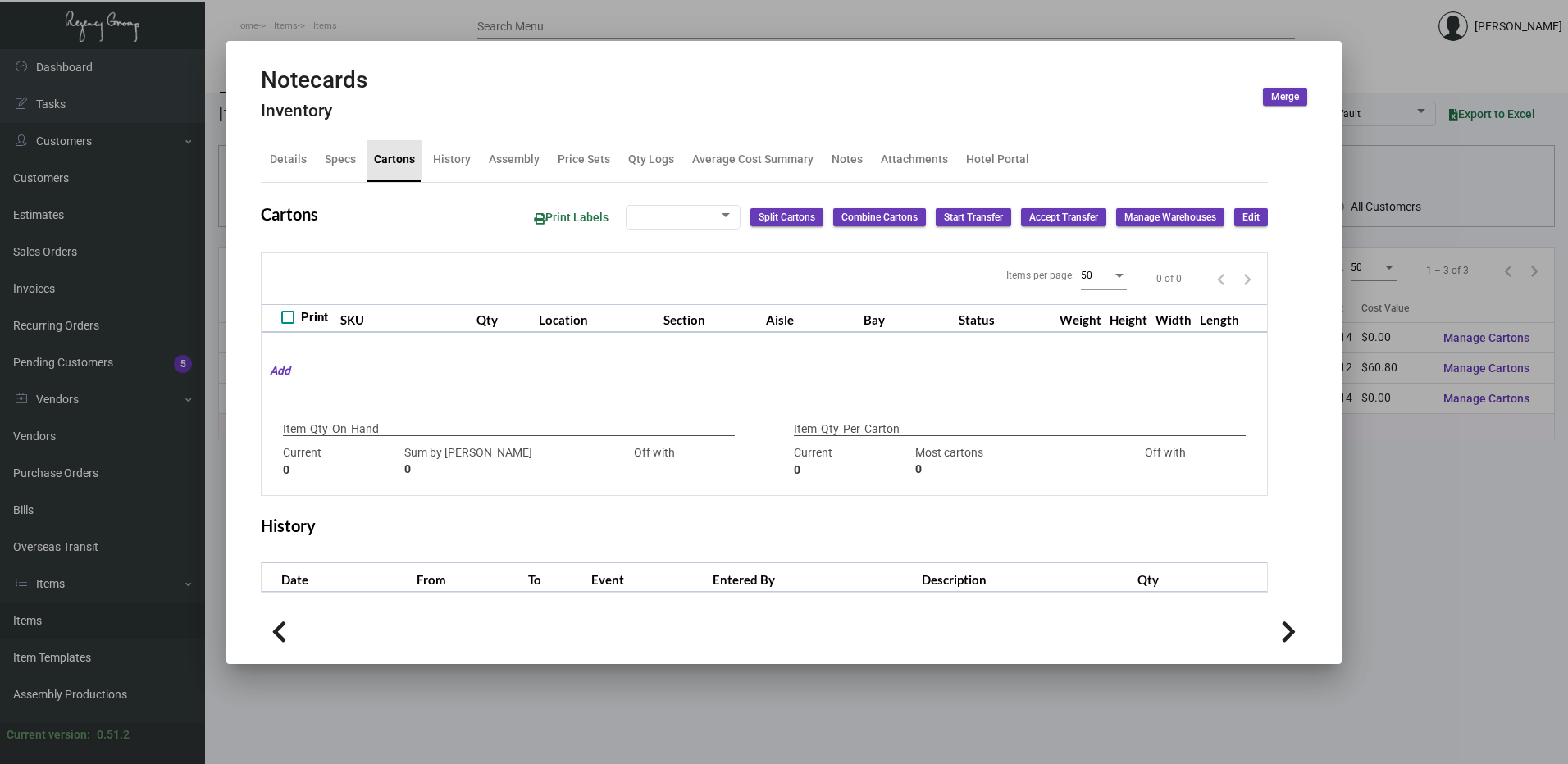
type input "500"
type input "0"
type input "500"
type input "2500"
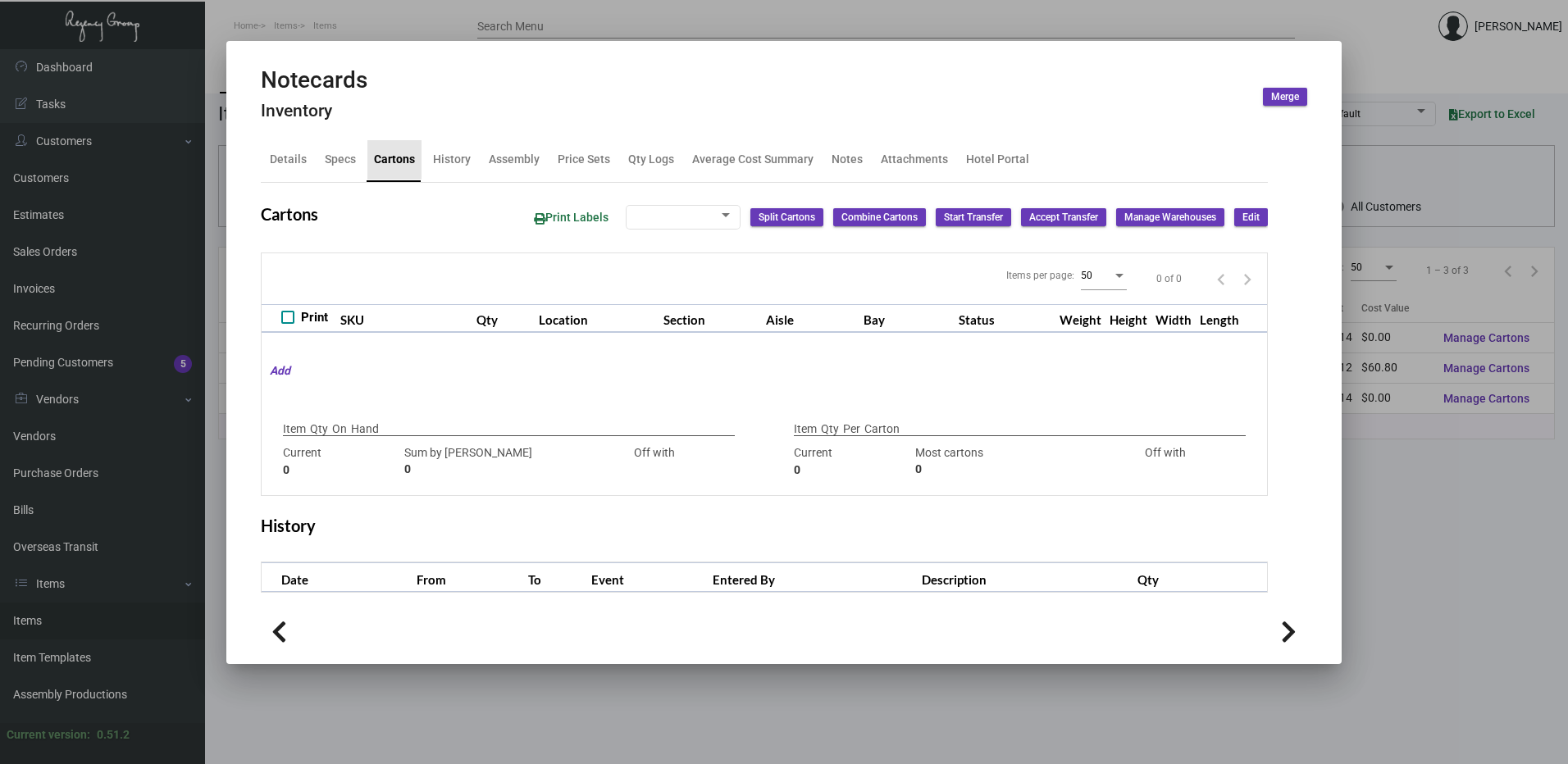
type input "-2000"
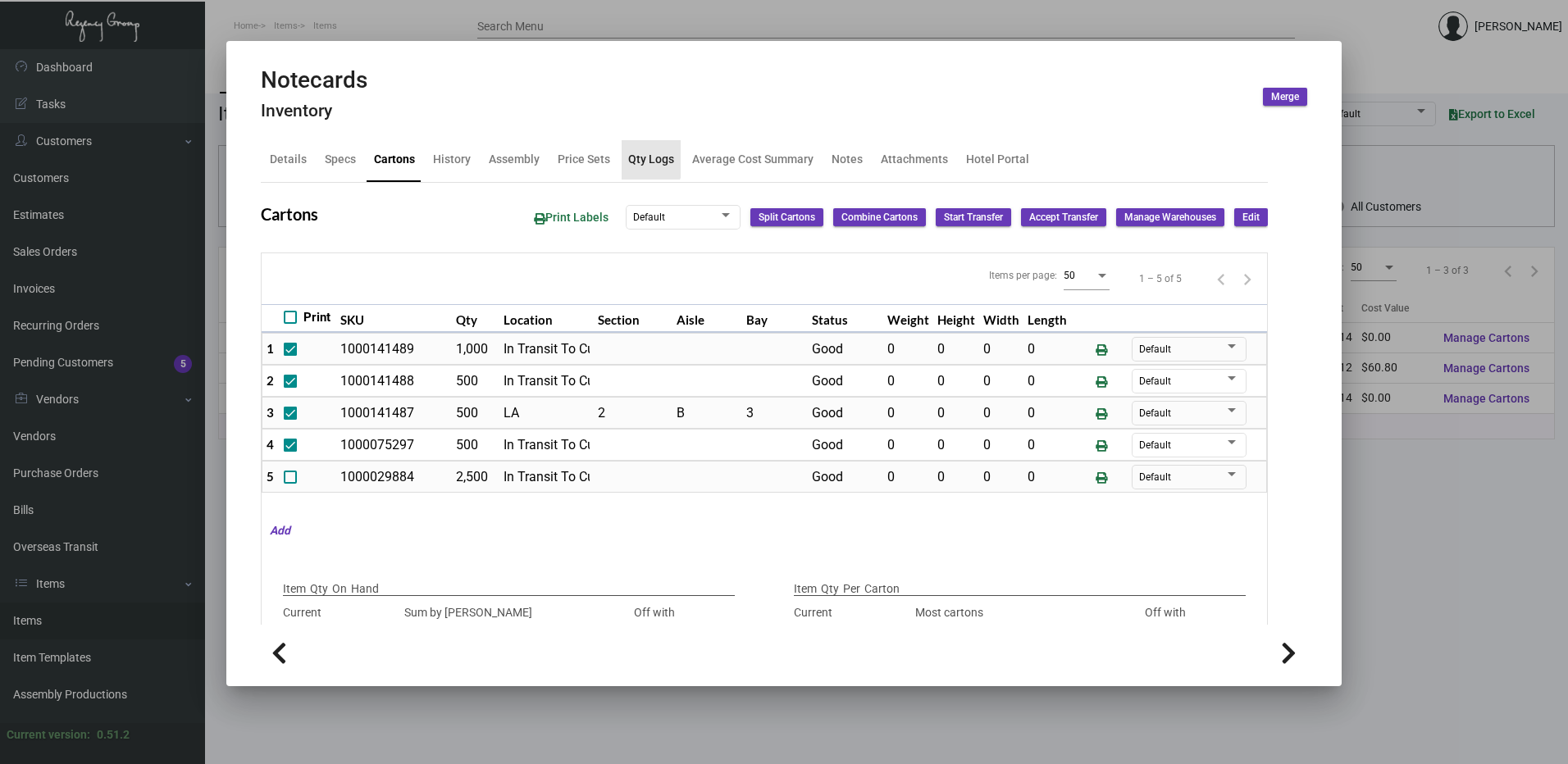
click at [638, 160] on div "Qty Logs" at bounding box center [651, 159] width 46 height 17
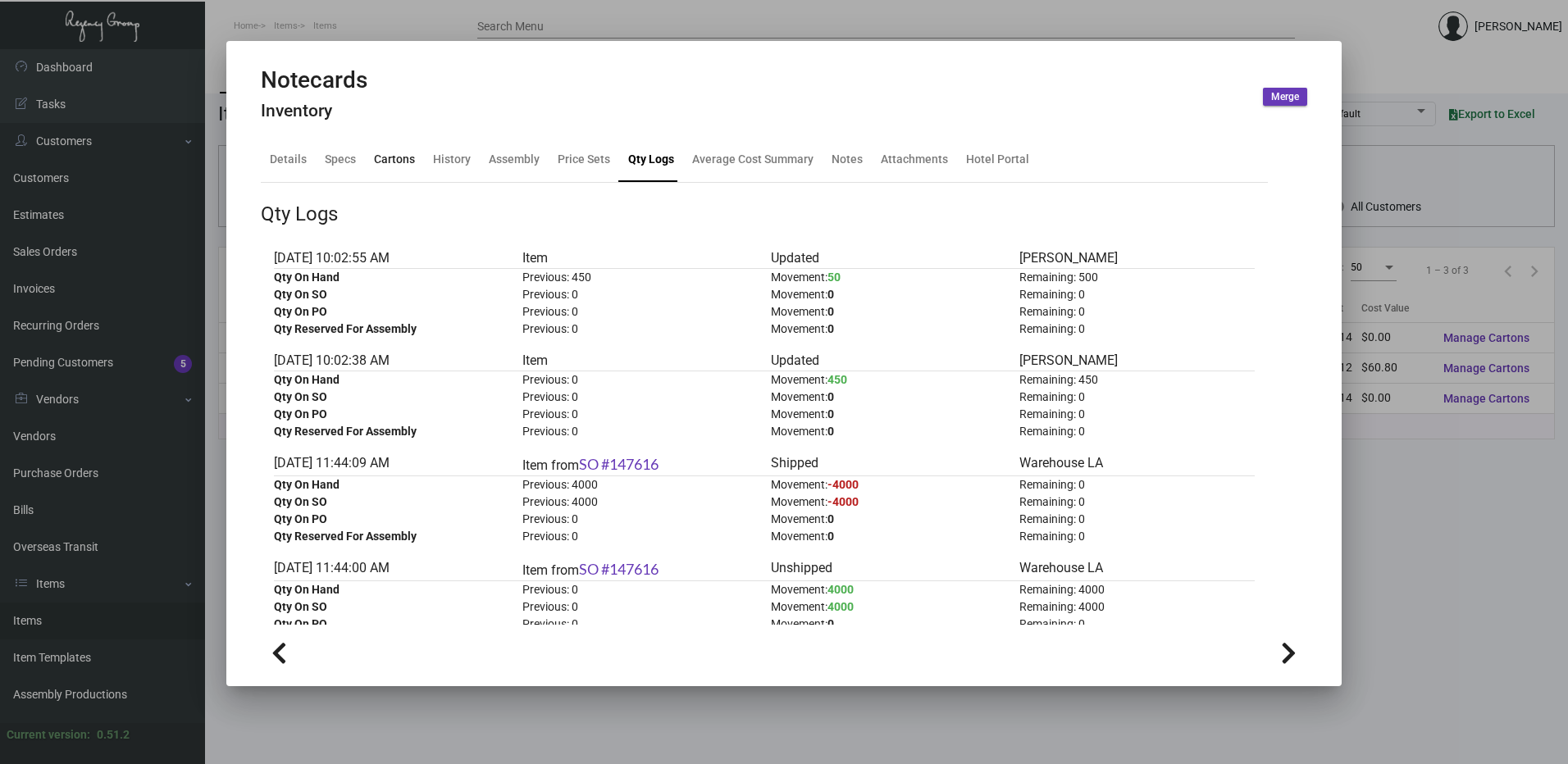
click at [384, 155] on div "Cartons" at bounding box center [393, 159] width 41 height 17
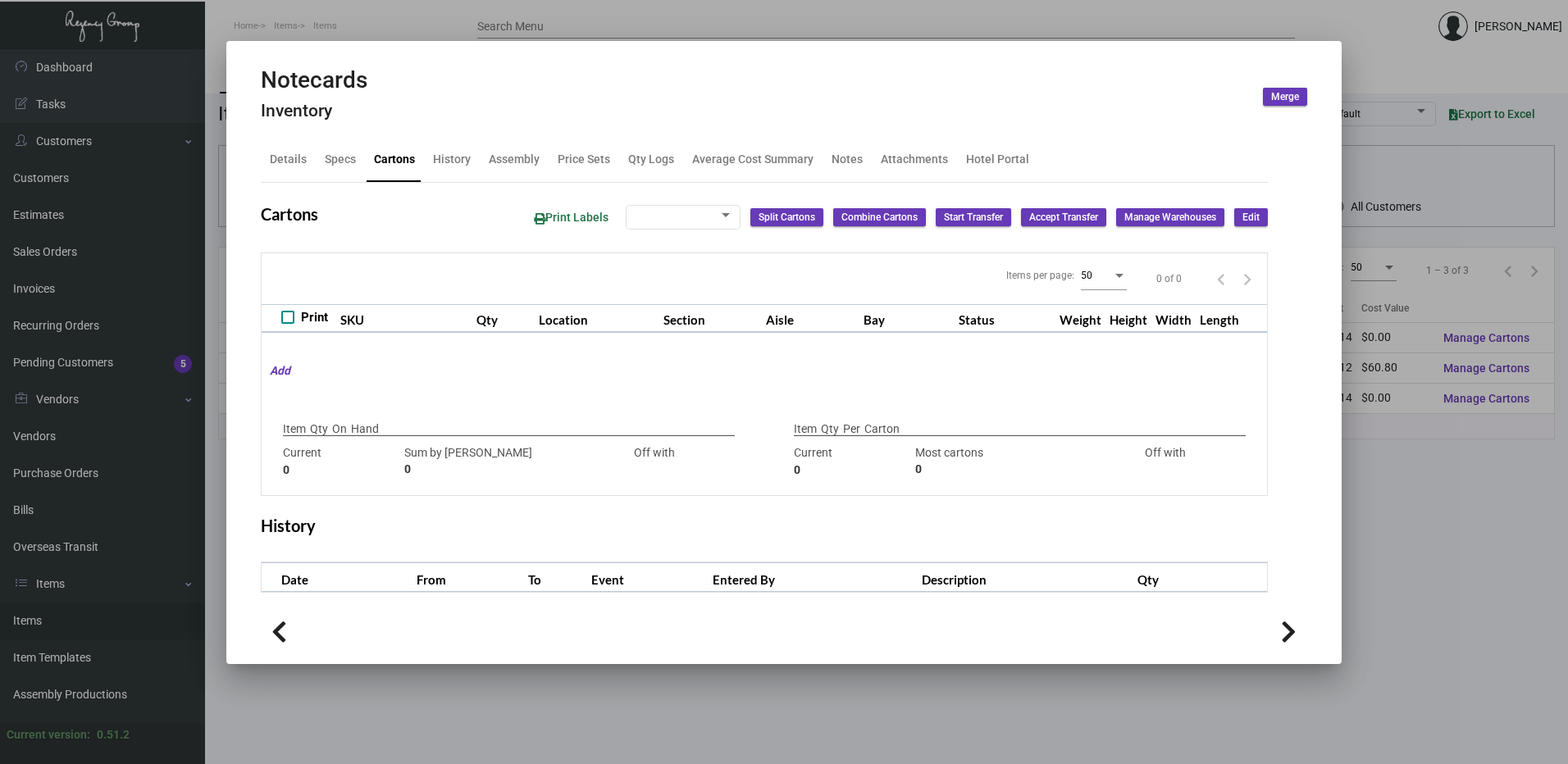
type input "500"
type input "0"
type input "500"
type input "2500"
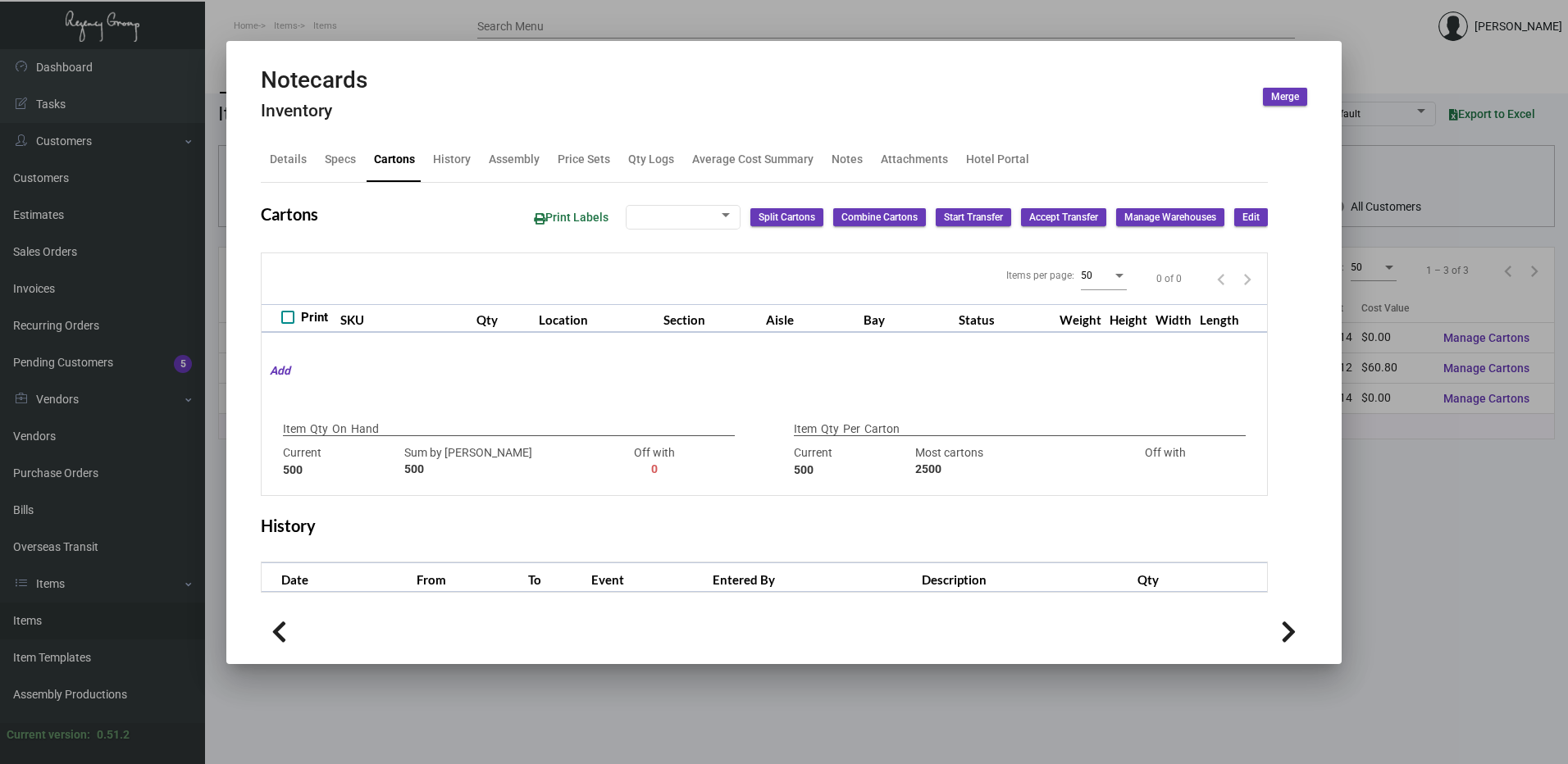
type input "-2000"
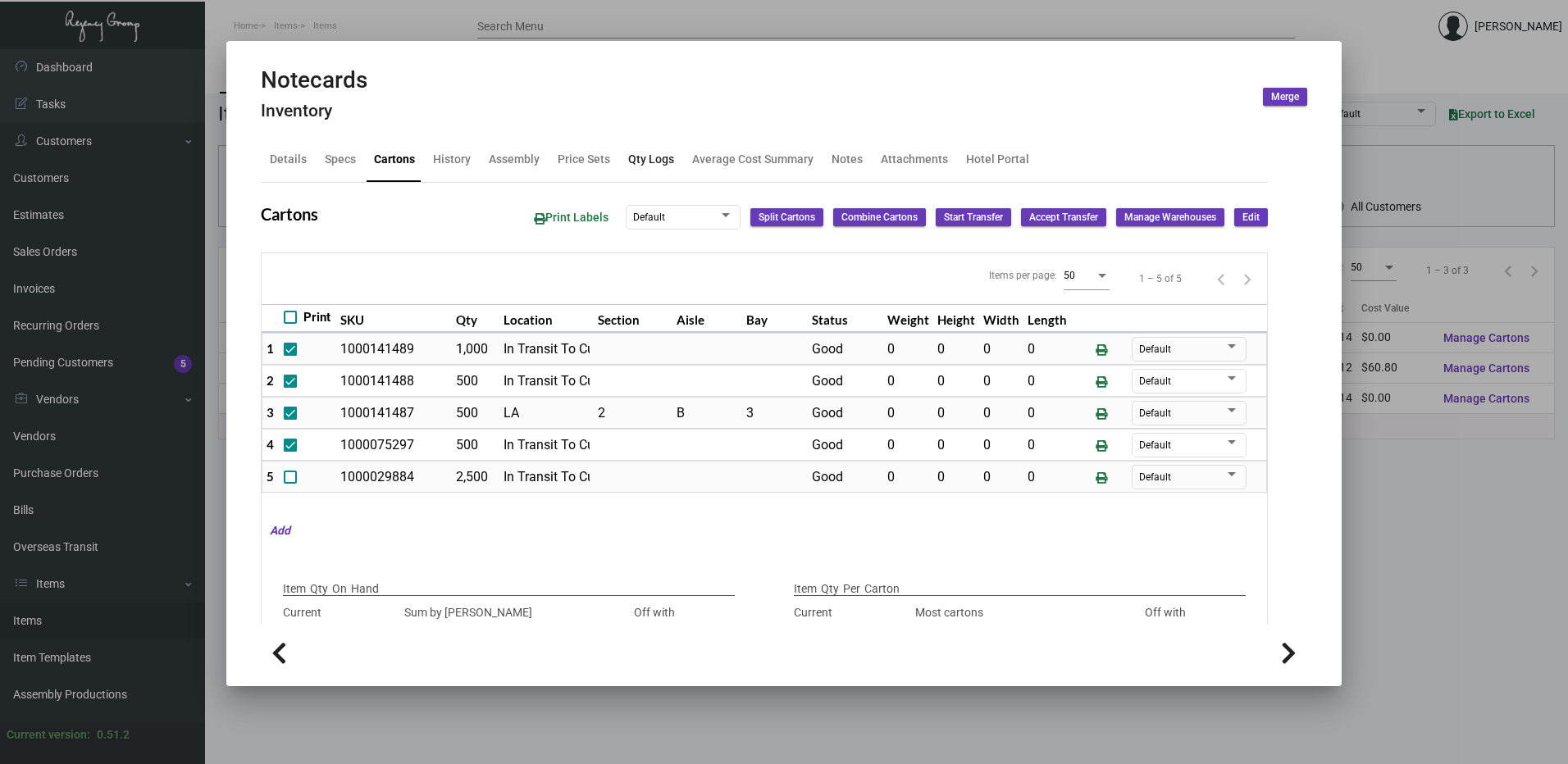
click at [628, 161] on div "Qty Logs" at bounding box center [651, 159] width 46 height 17
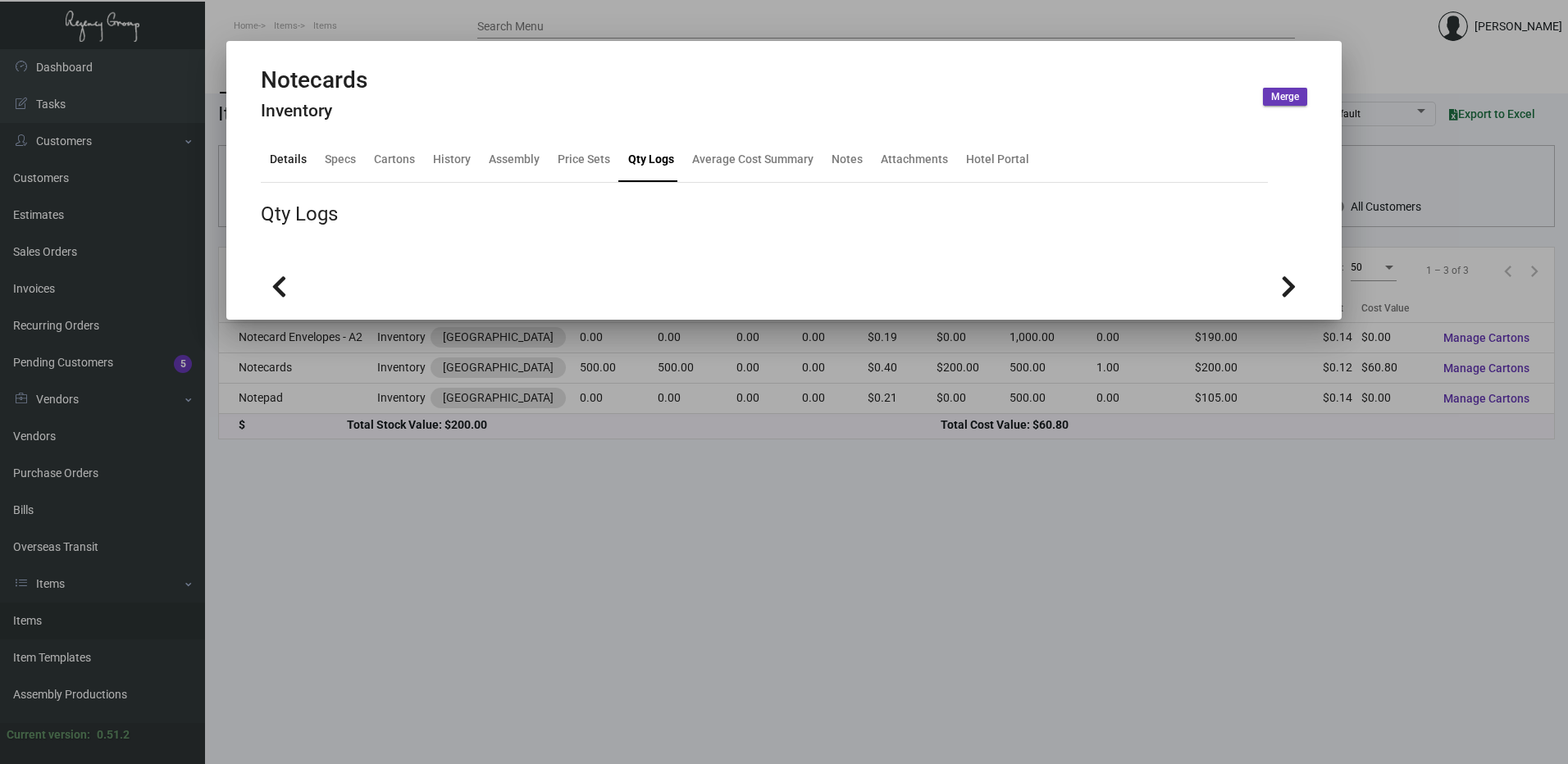
click at [308, 159] on div "Details" at bounding box center [288, 161] width 50 height 40
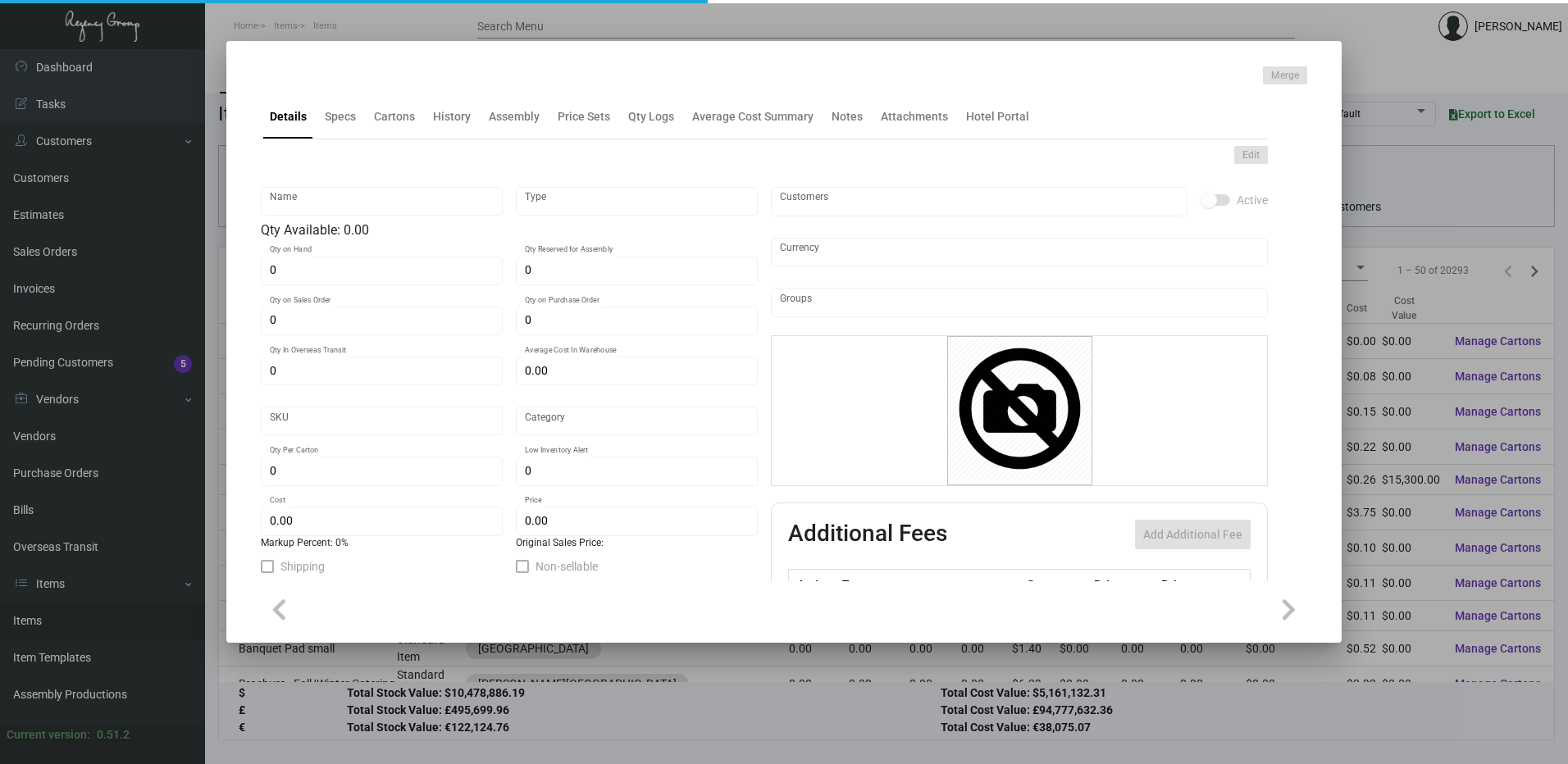
type input "Notecards"
type input "Inventory"
type input "500"
type input "$ 0.00"
type input "MRG-LC-Notecard-21-INV"
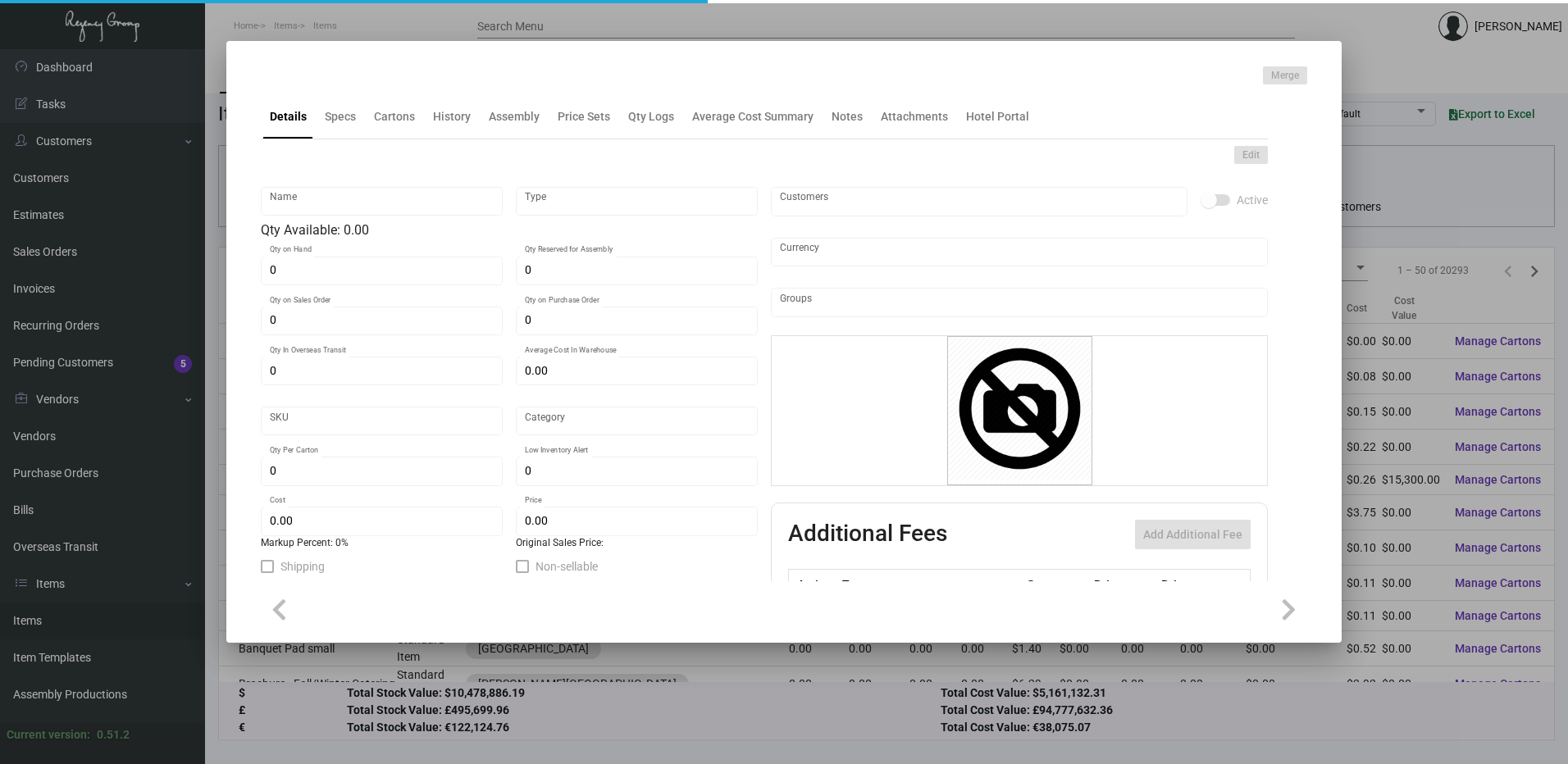
type input "Standard"
type input "500"
type input "$ 0.1216"
type input "$ 0.40"
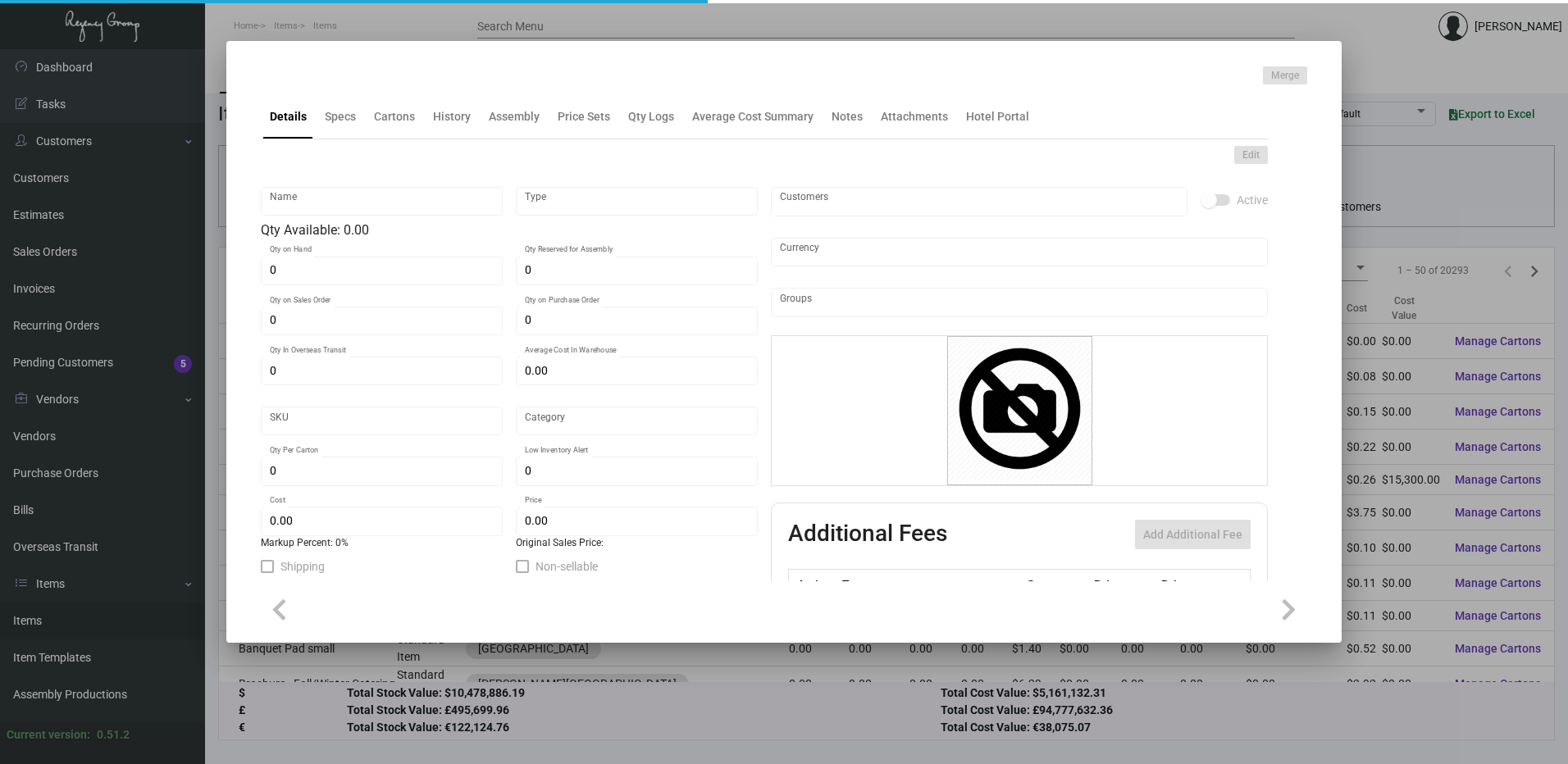
checkbox input "true"
type input "United States Dollar $"
